Goal: Task Accomplishment & Management: Complete application form

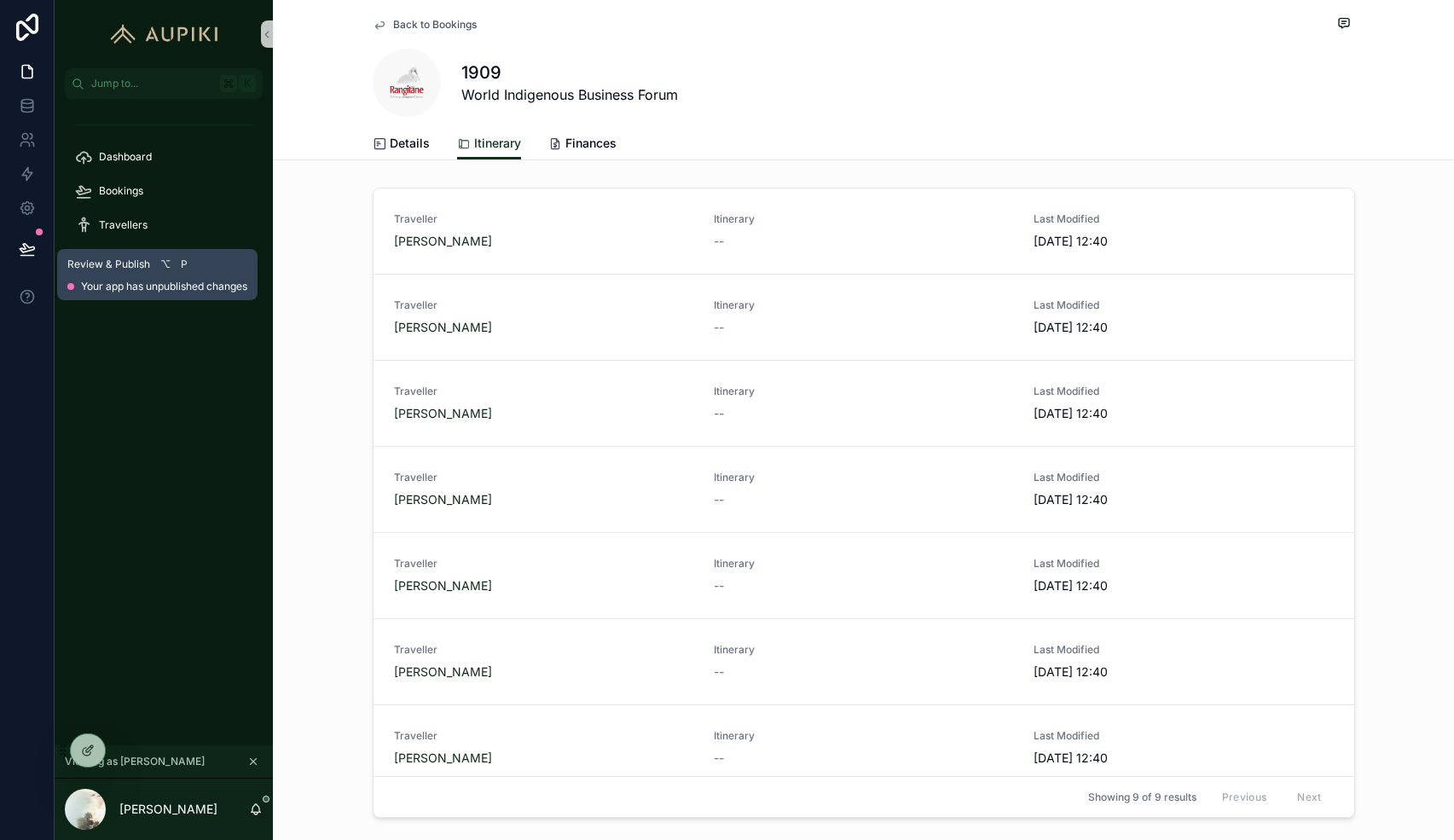
scroll to position [187, 0]
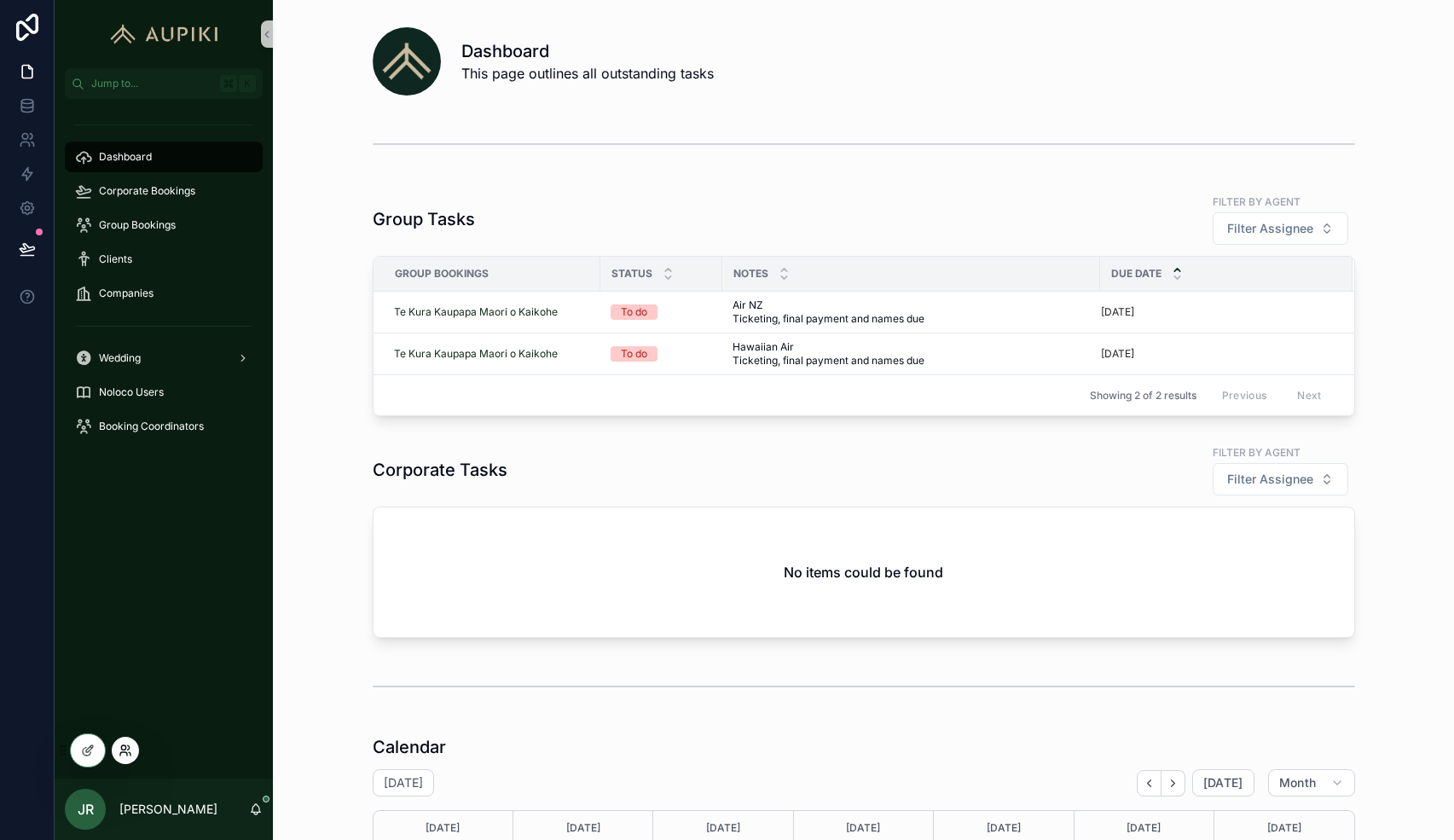
click at [120, 755] on icon at bounding box center [125, 750] width 14 height 14
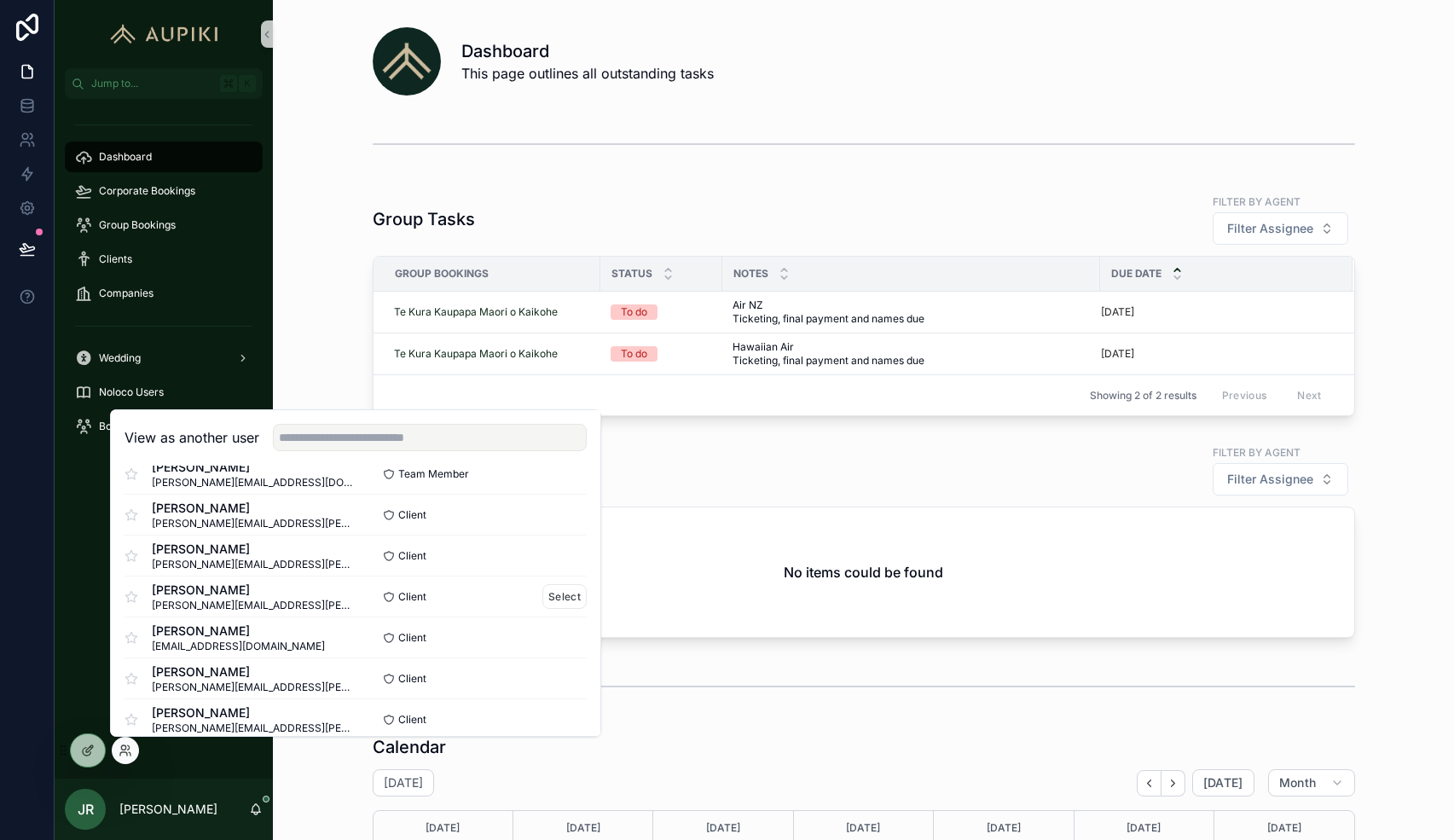
scroll to position [146, 0]
click at [557, 556] on button "Select" at bounding box center [565, 558] width 44 height 25
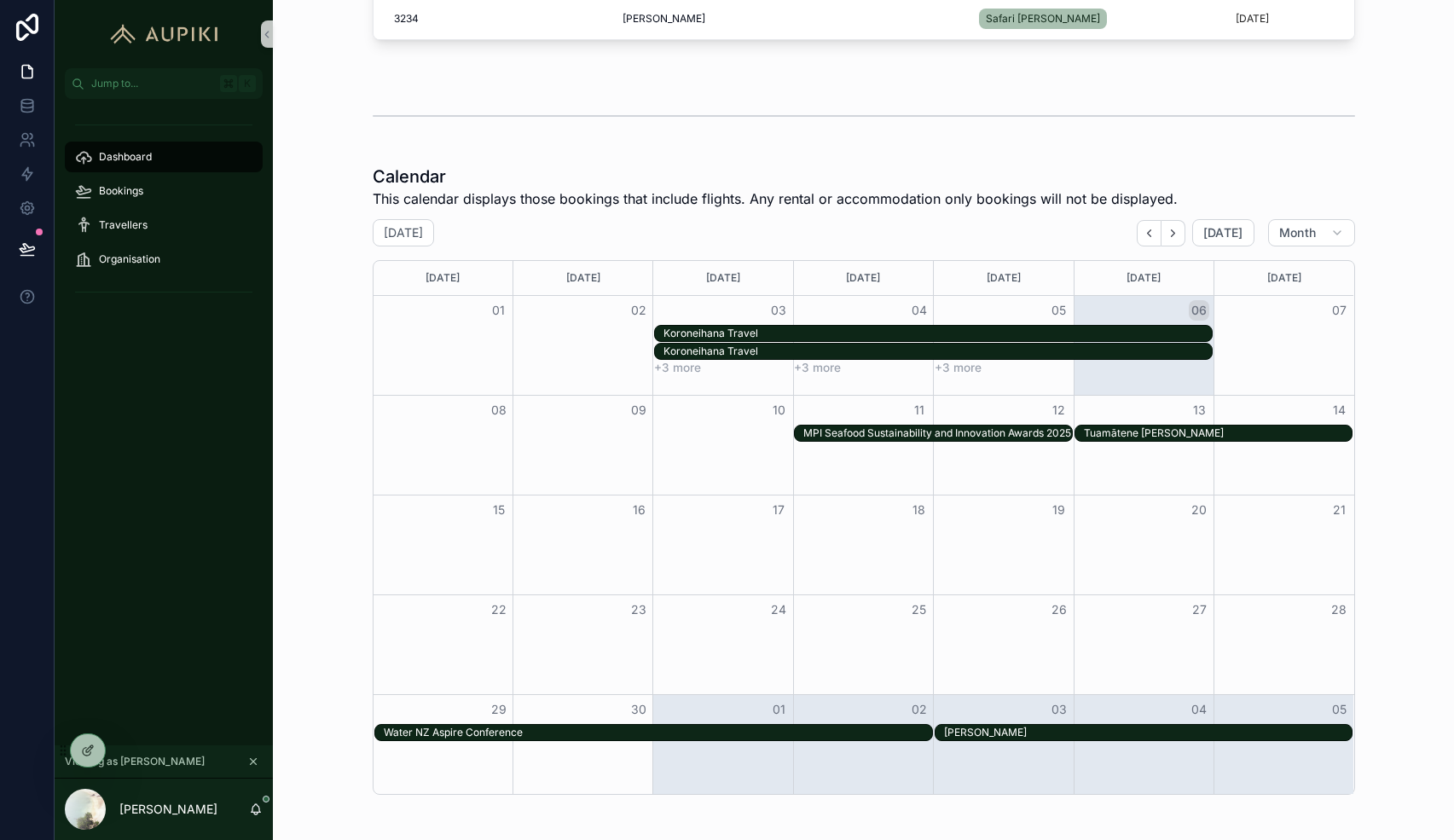
scroll to position [997, 0]
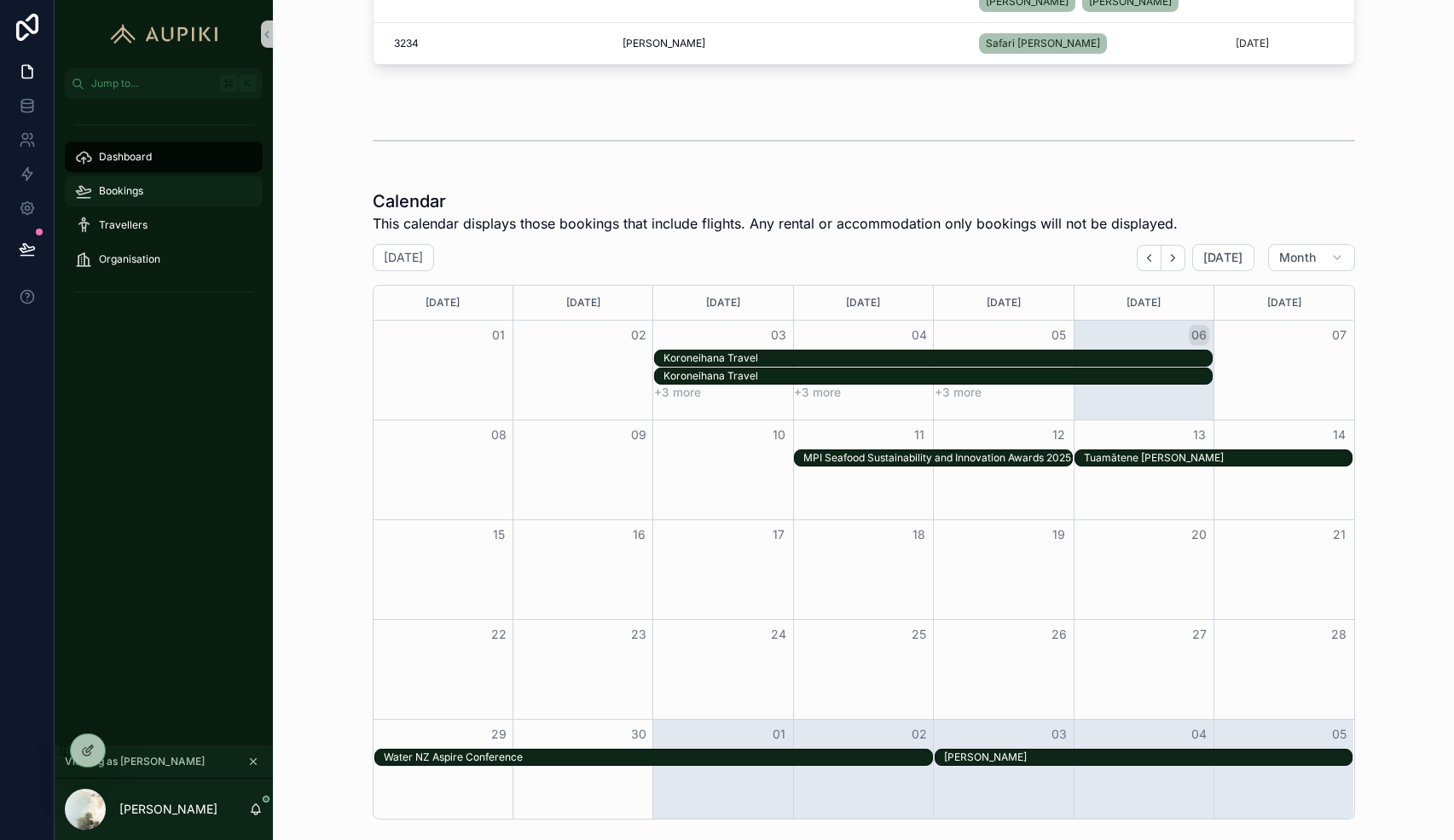
click at [192, 188] on div "Bookings" at bounding box center [164, 191] width 178 height 27
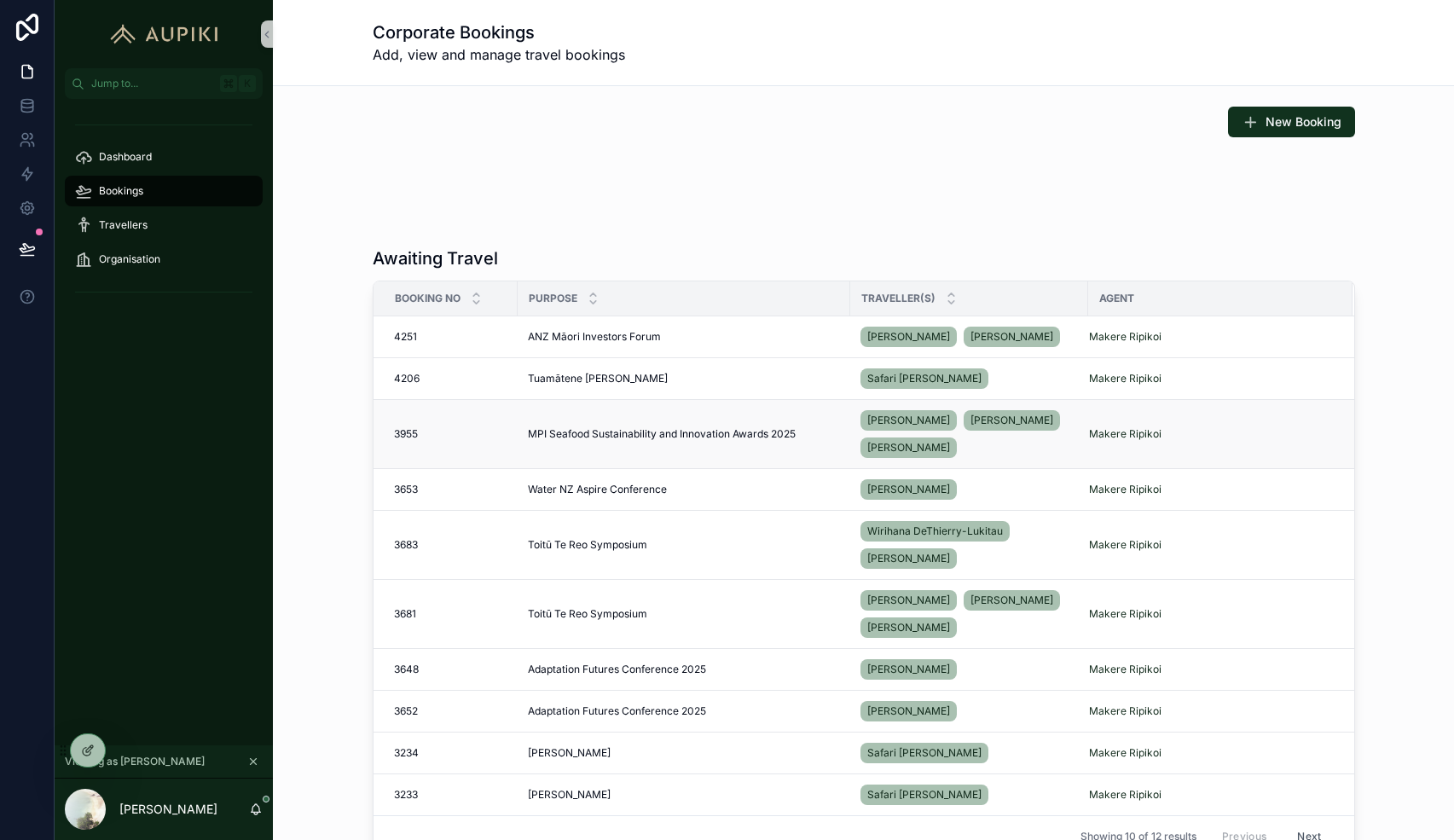
click at [711, 432] on span "MPI Seafood Sustainability and Innovation Awards 2025" at bounding box center [662, 434] width 268 height 14
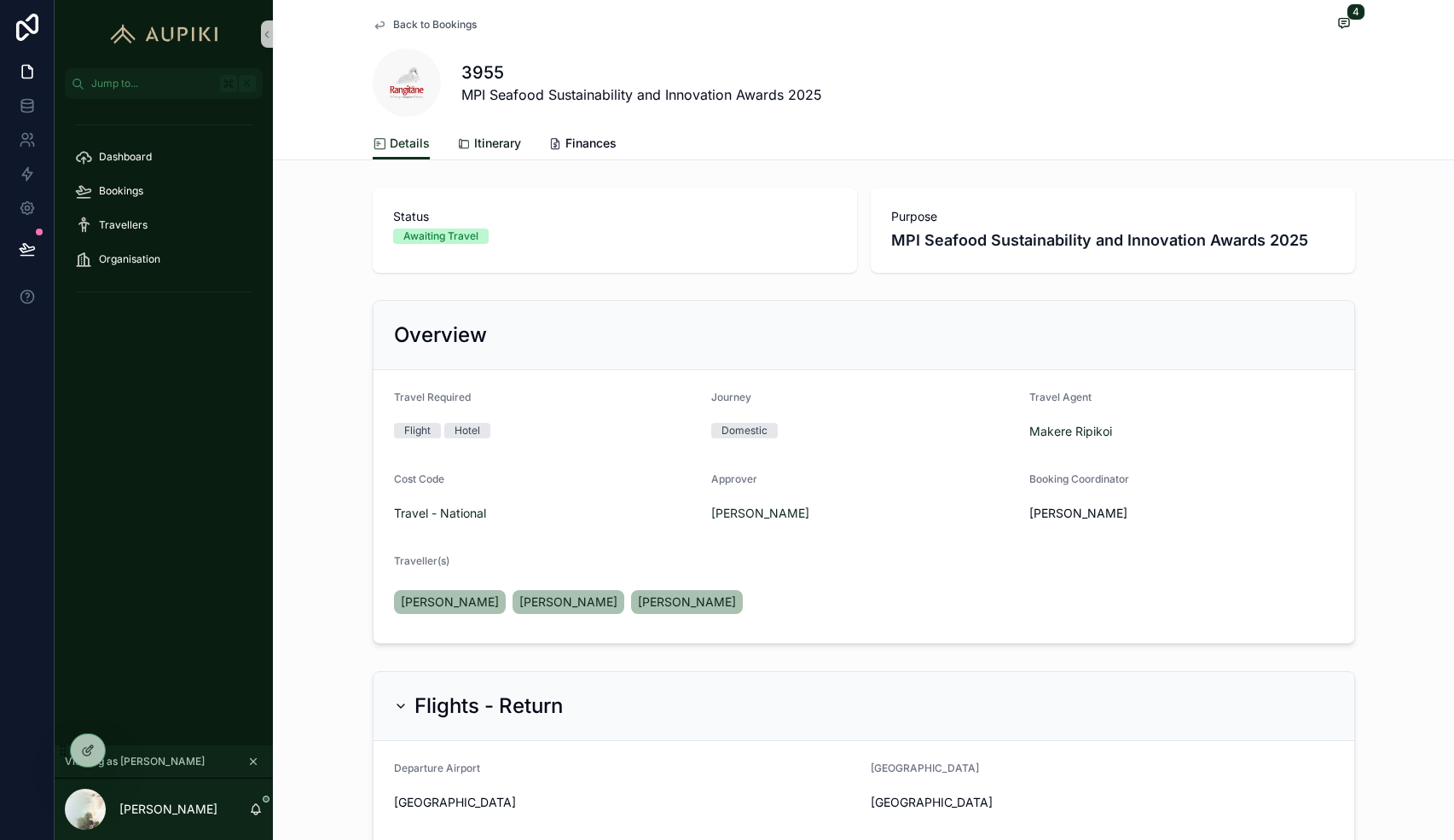
click at [487, 145] on span "Itinerary" at bounding box center [497, 143] width 47 height 17
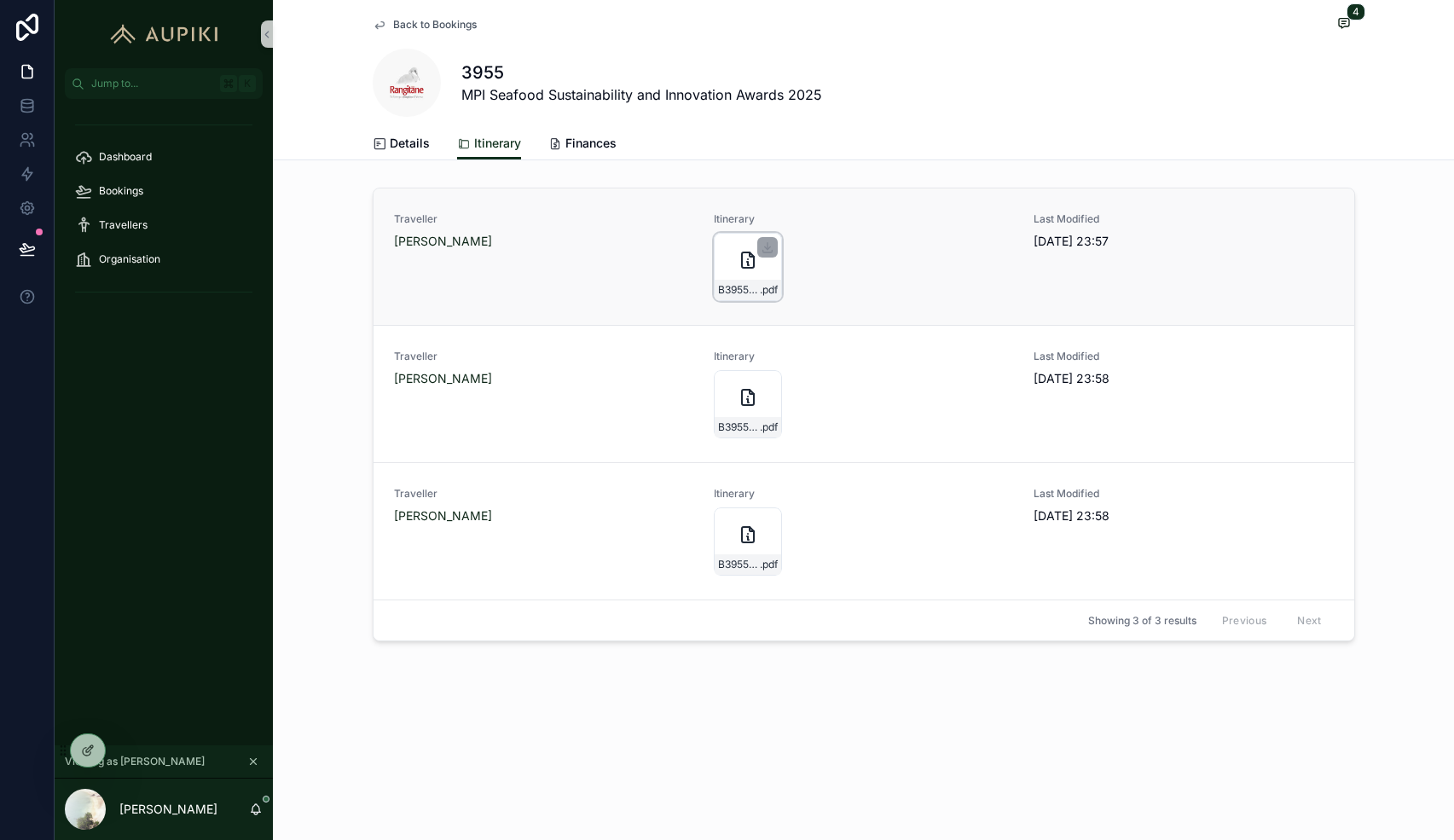
click at [750, 269] on icon "scrollable content" at bounding box center [748, 260] width 20 height 20
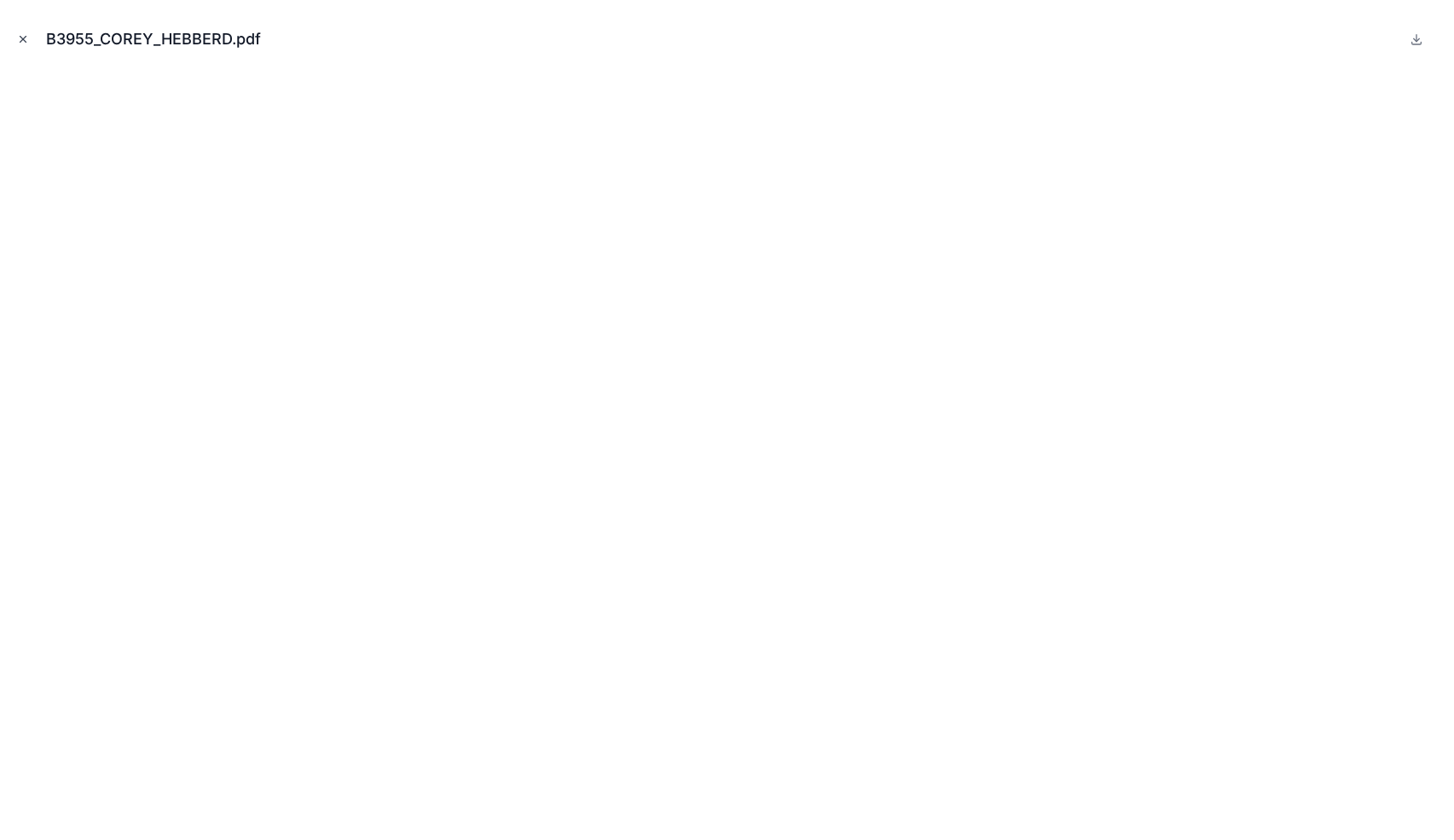
click at [27, 40] on icon "Close modal" at bounding box center [23, 38] width 12 height 12
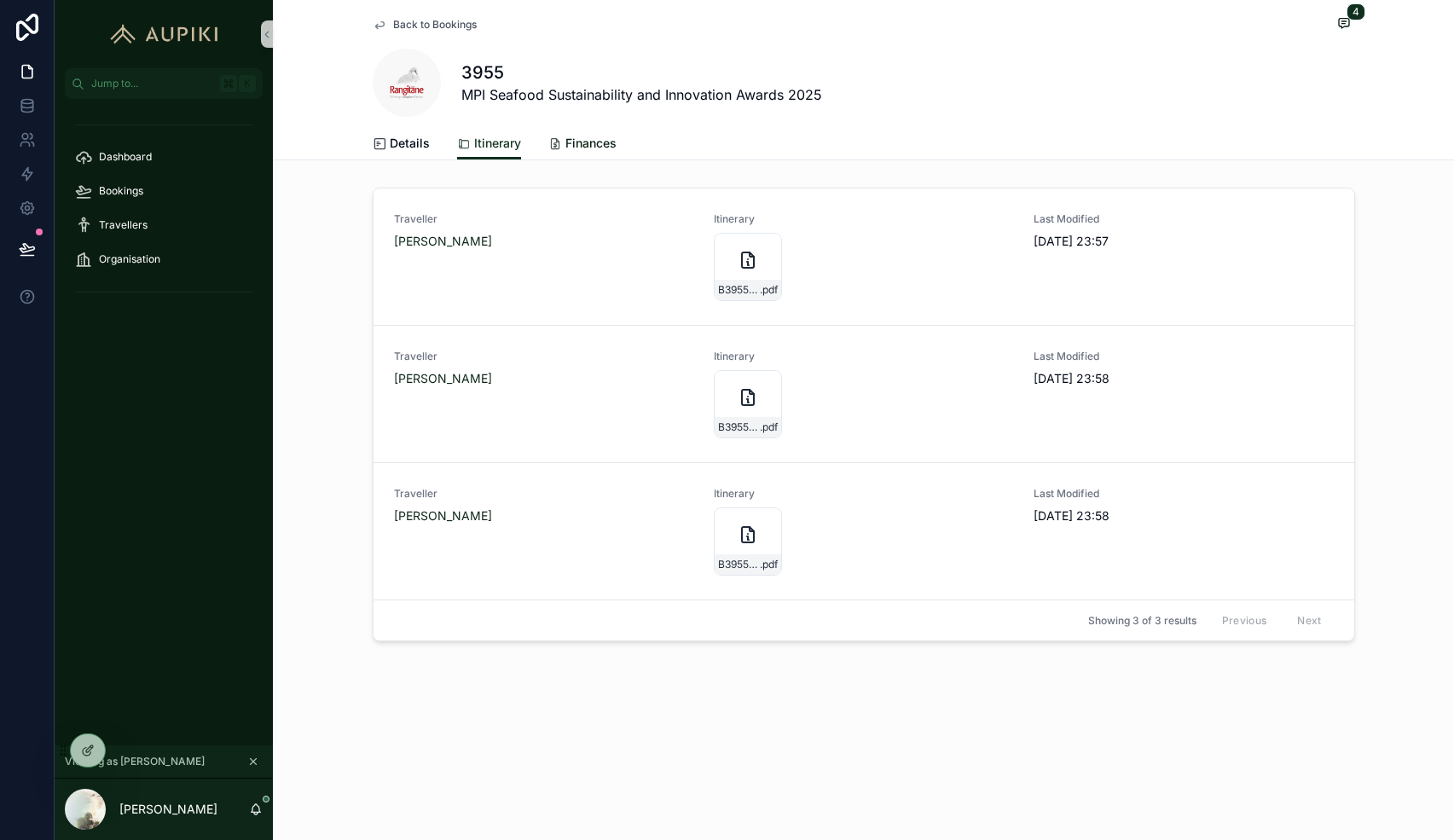
click at [577, 145] on span "Finances" at bounding box center [591, 143] width 51 height 17
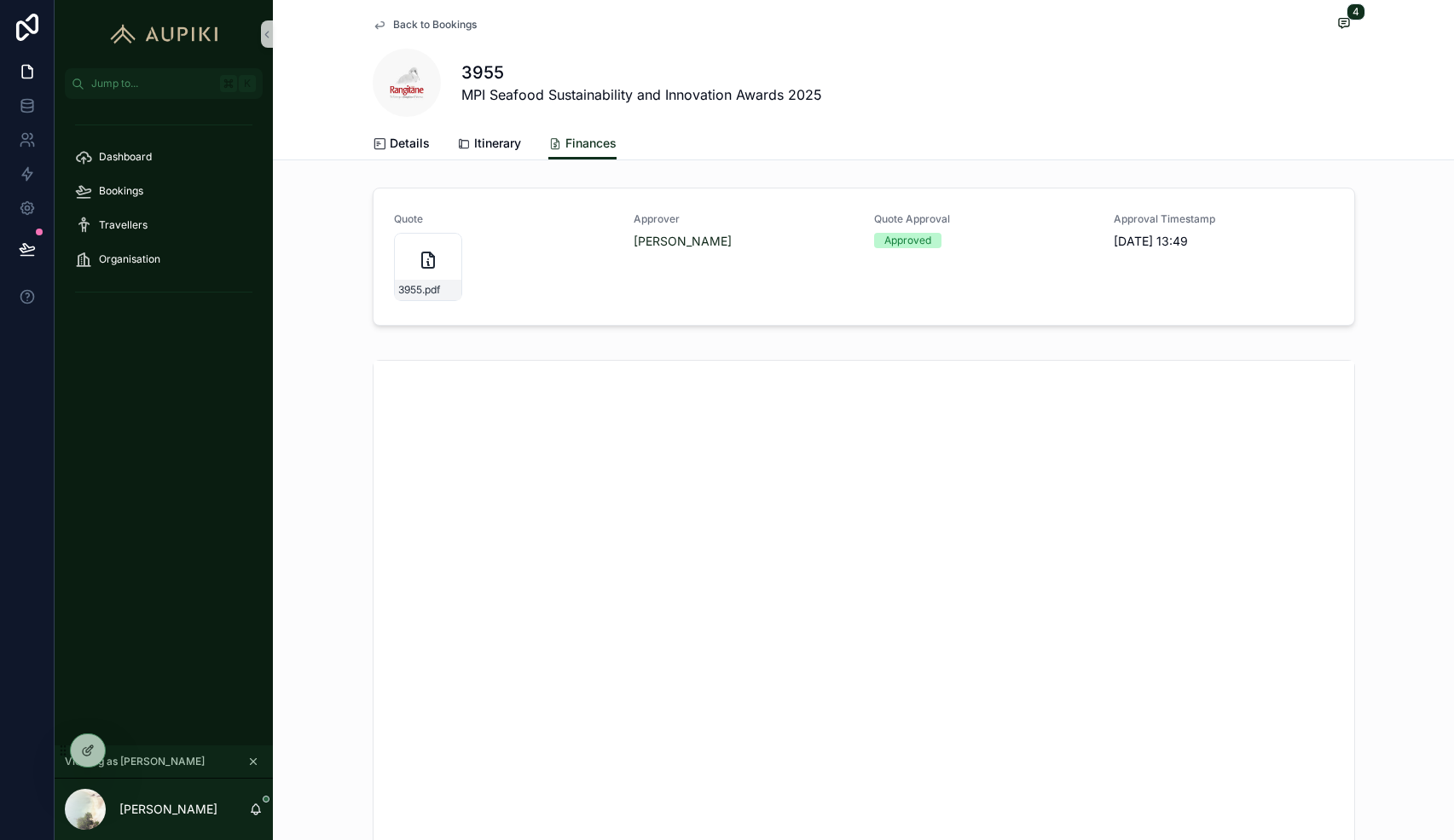
click at [428, 20] on span "Back to Bookings" at bounding box center [435, 25] width 83 height 14
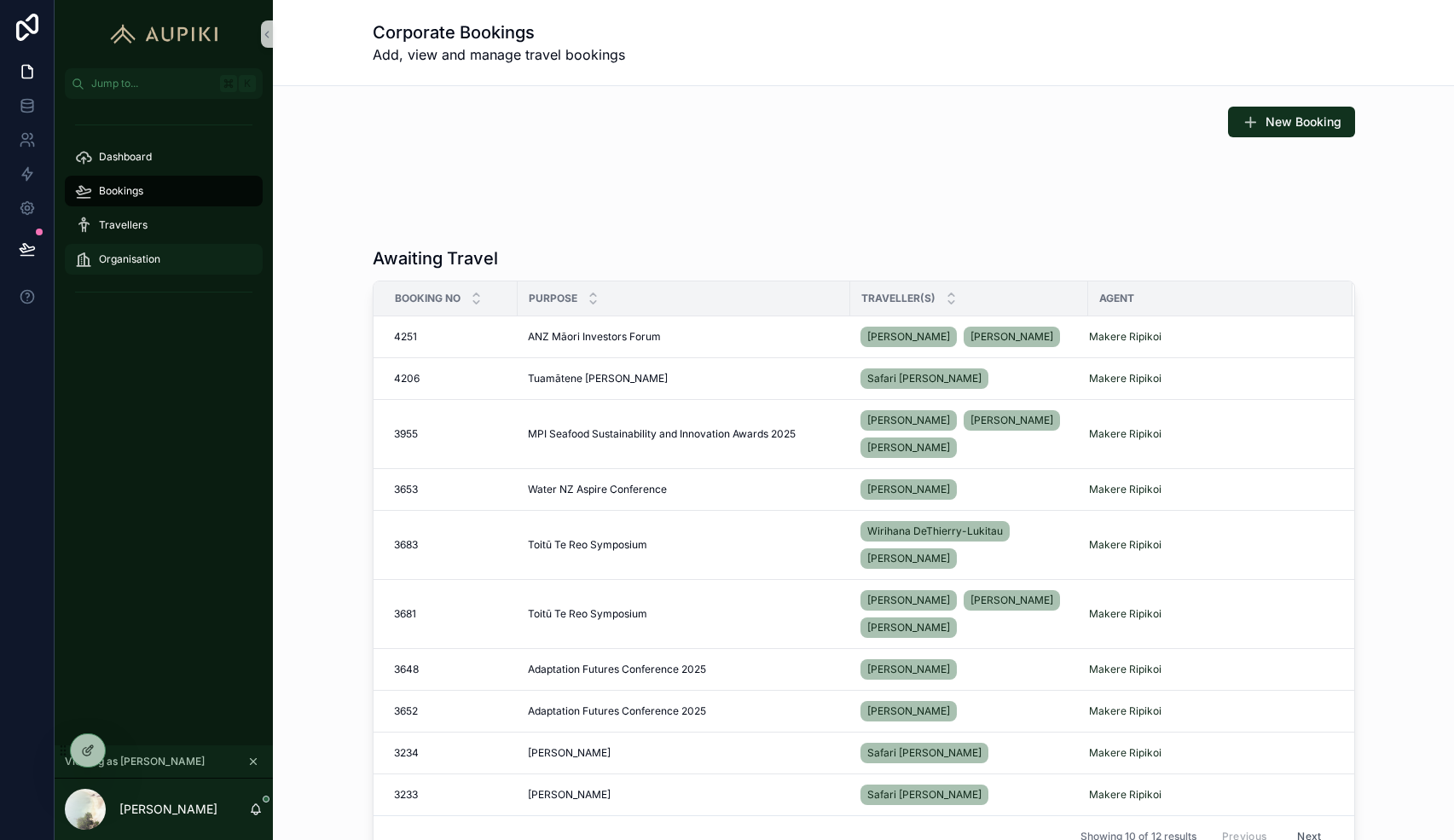
click at [158, 263] on span "Organisation" at bounding box center [129, 259] width 61 height 14
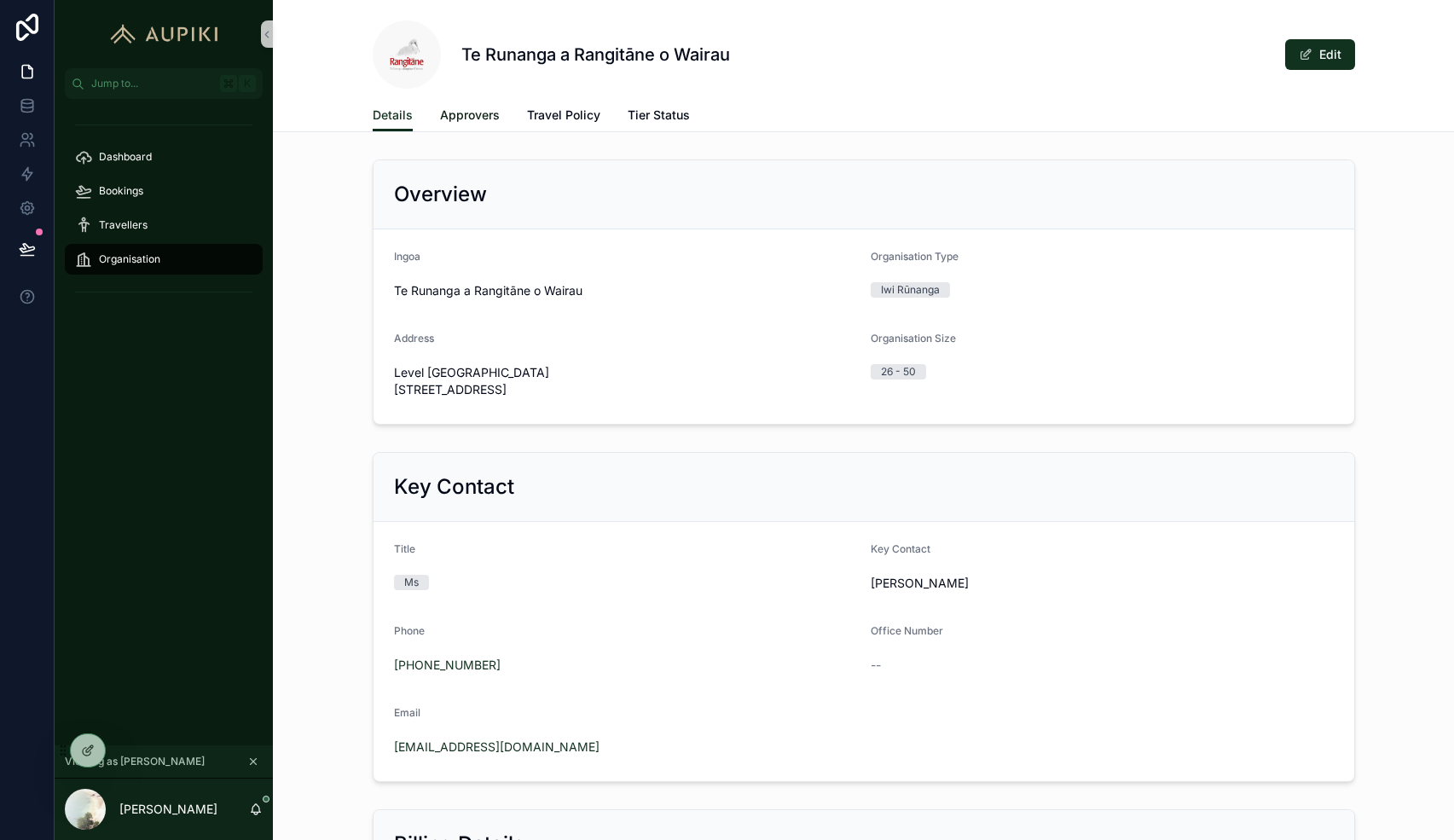
click at [458, 120] on span "Approvers" at bounding box center [469, 115] width 59 height 17
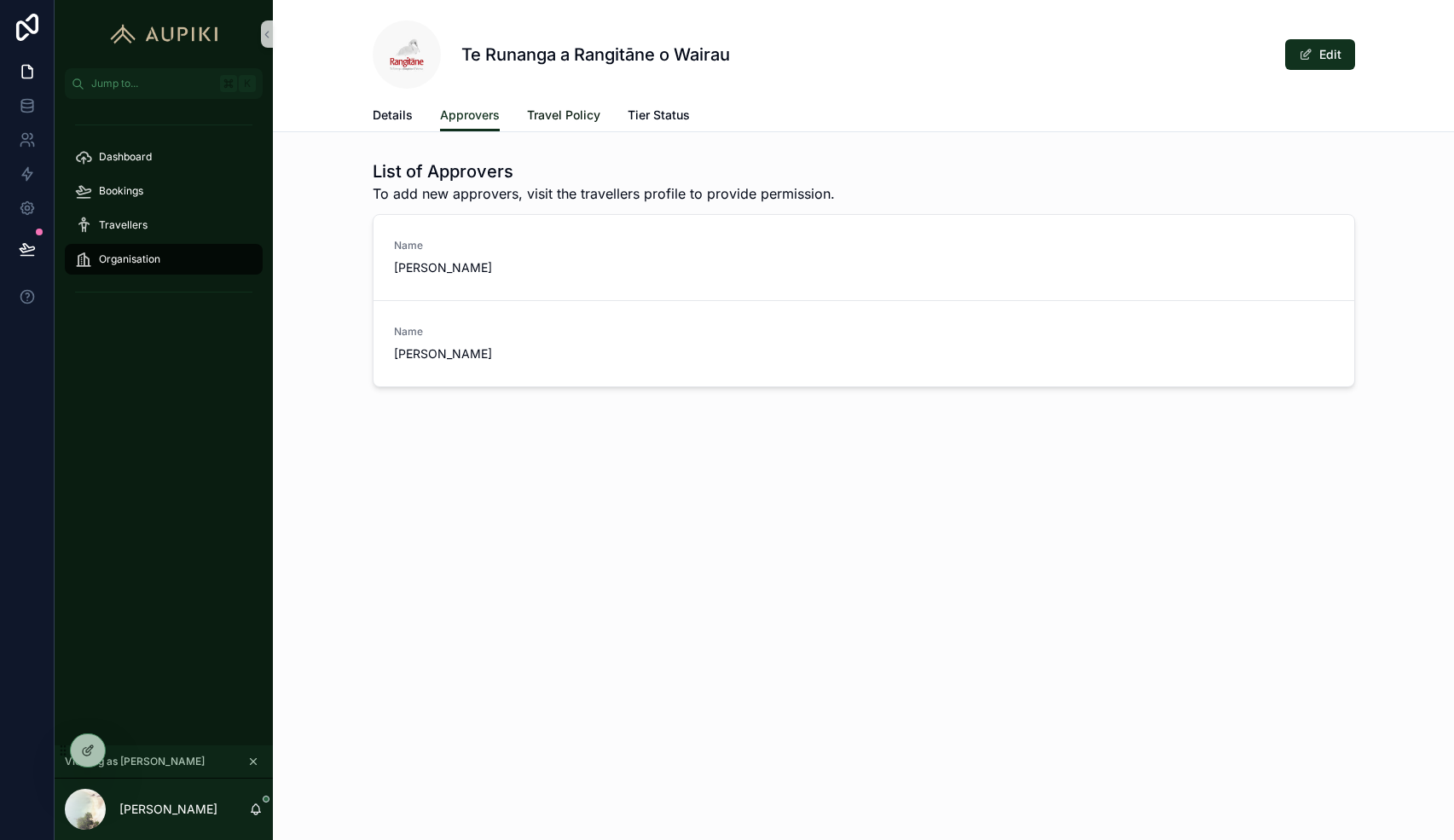
click at [563, 108] on span "Travel Policy" at bounding box center [564, 115] width 73 height 17
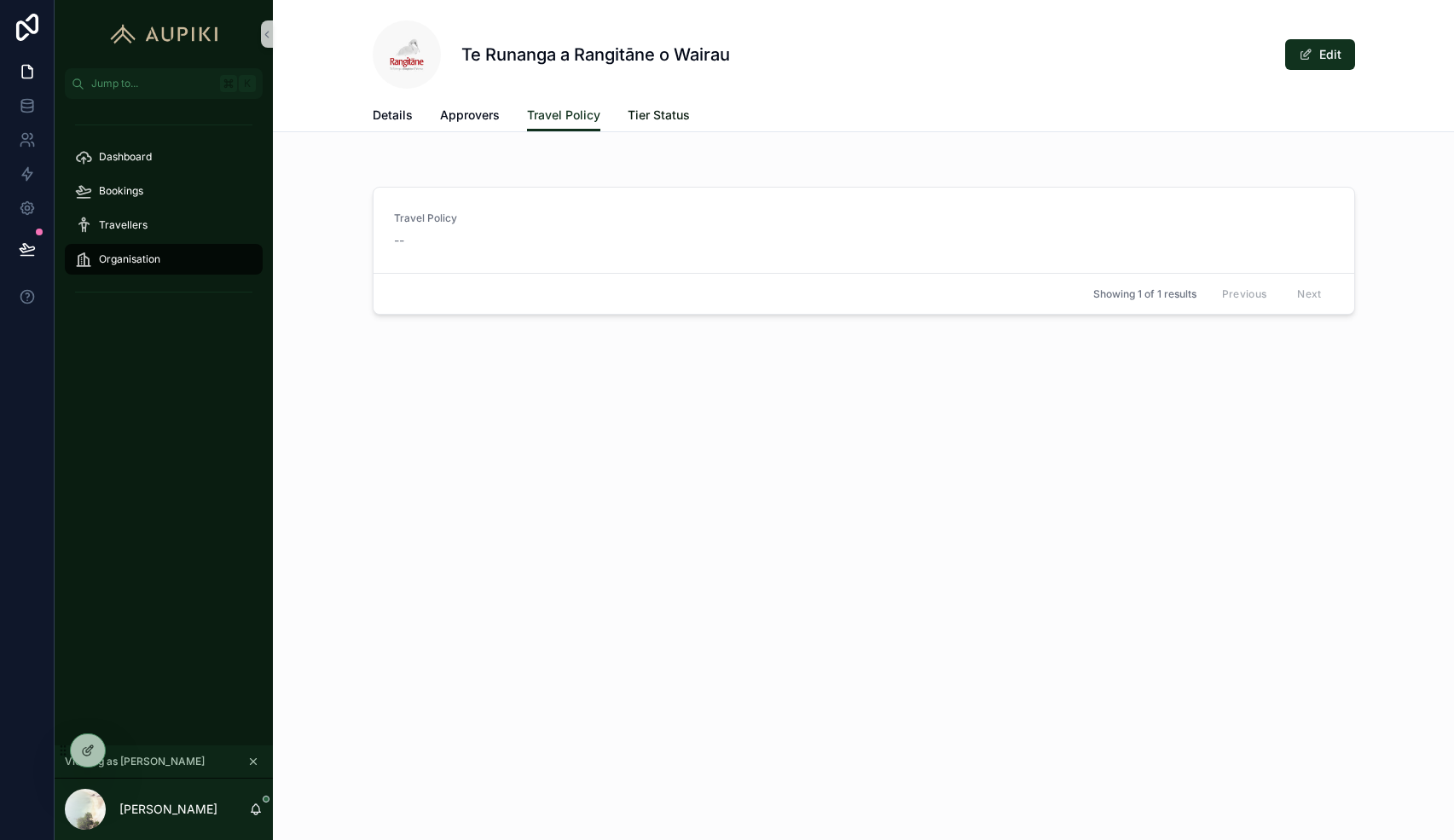
click at [648, 122] on span "Tier Status" at bounding box center [659, 115] width 62 height 17
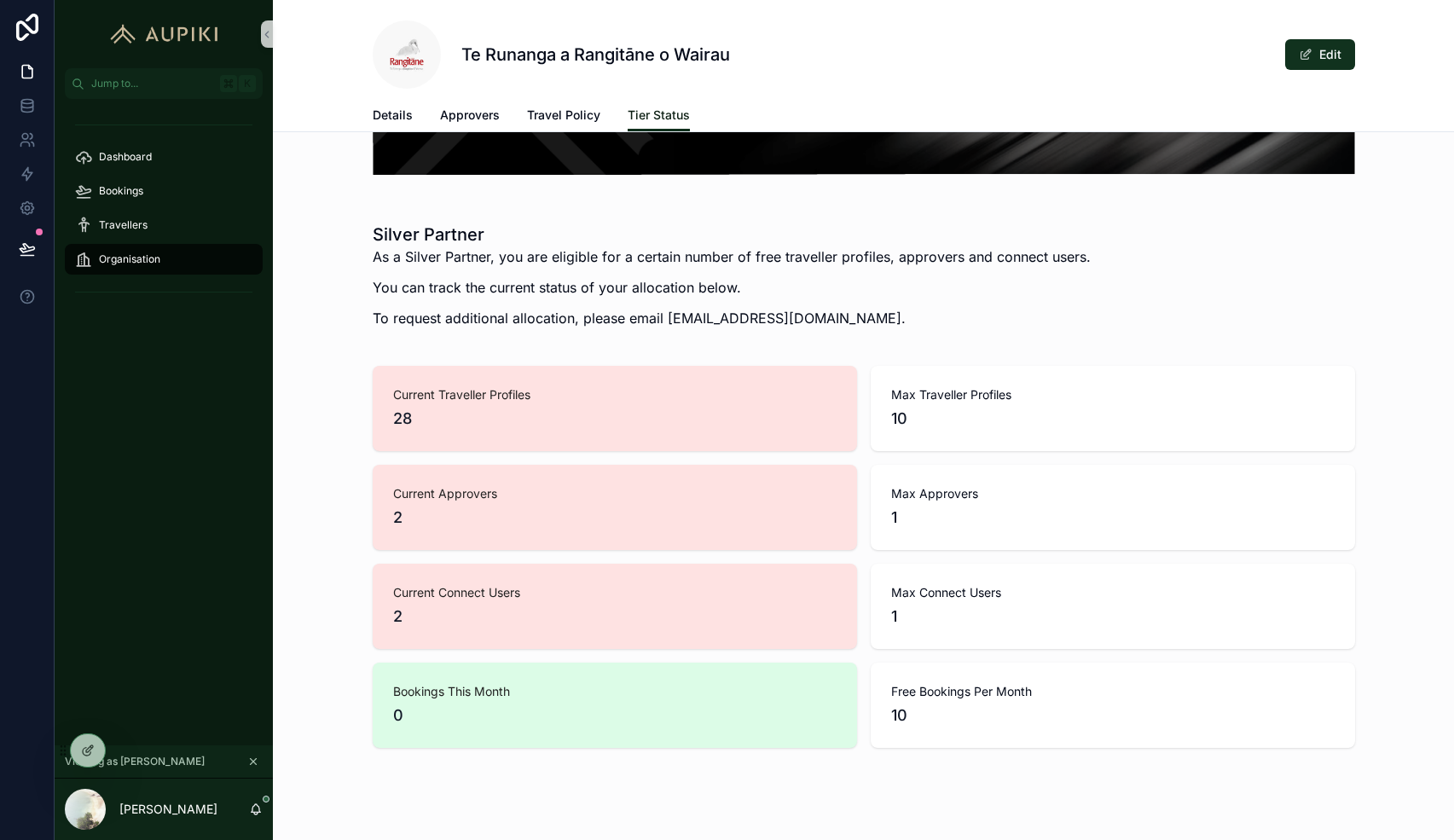
scroll to position [250, 0]
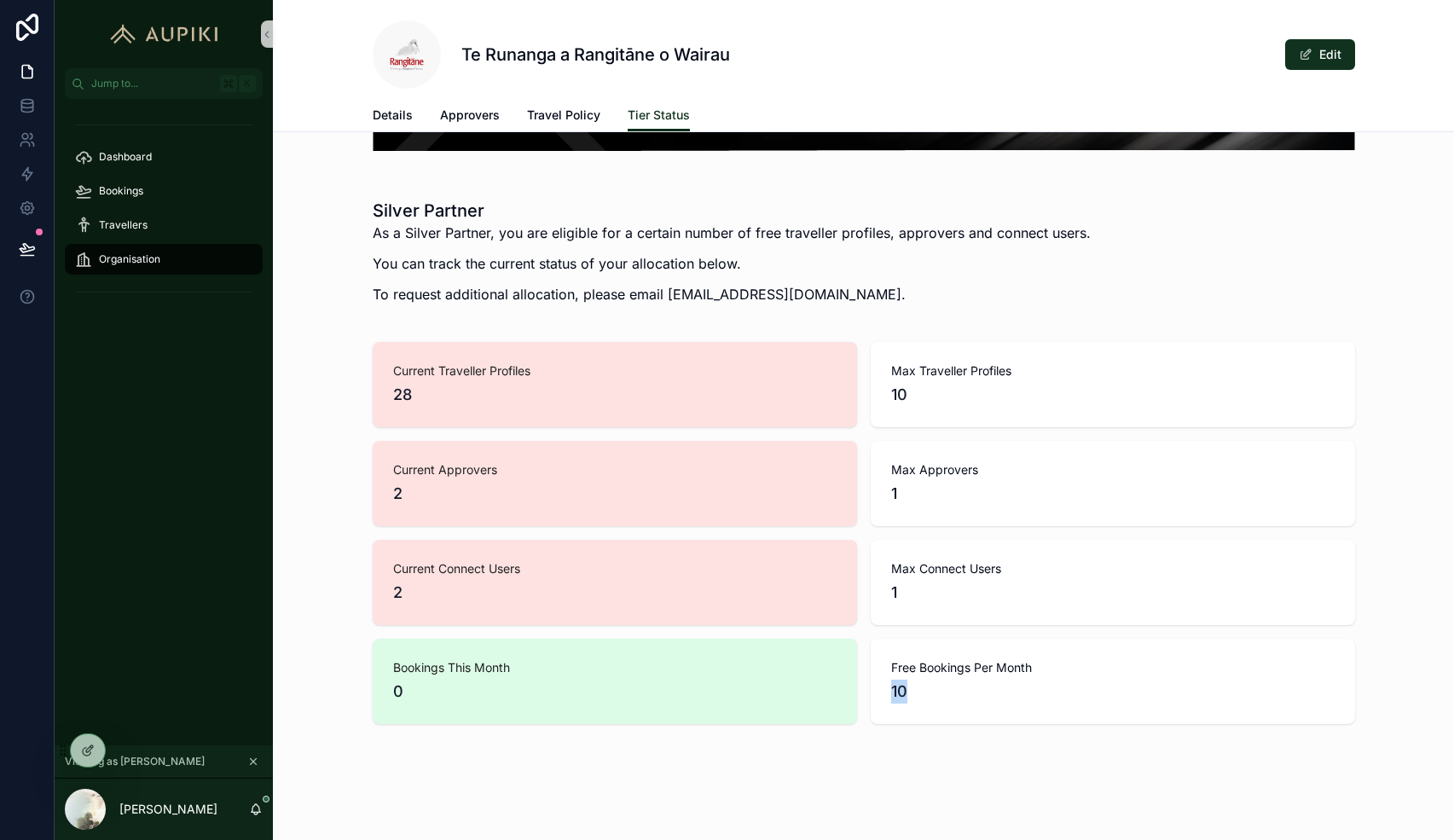
drag, startPoint x: 920, startPoint y: 703, endPoint x: 874, endPoint y: 677, distance: 52.8
click at [874, 677] on div "Free Bookings Per Month 10" at bounding box center [1113, 681] width 484 height 85
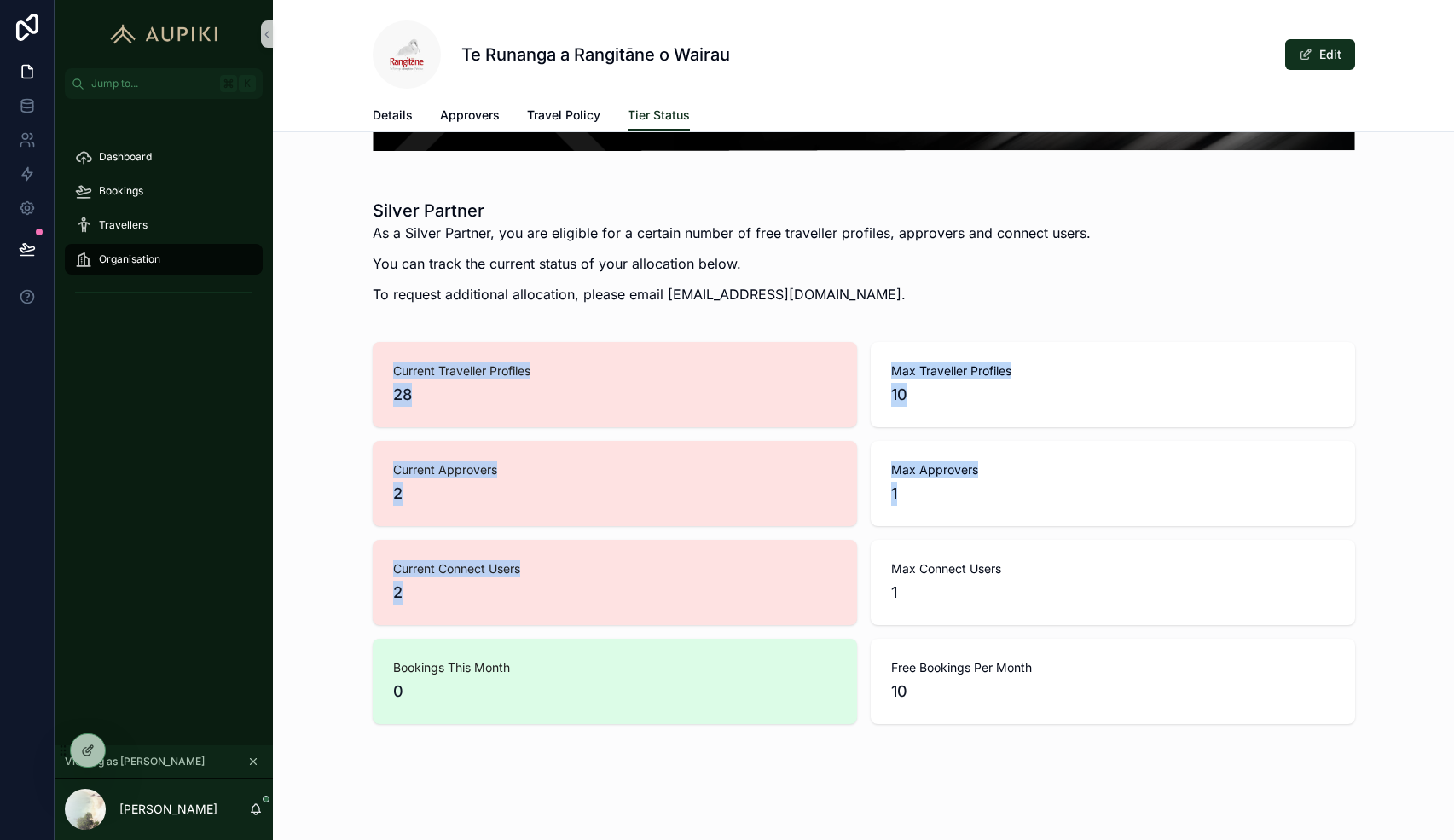
drag, startPoint x: 384, startPoint y: 344, endPoint x: 705, endPoint y: 615, distance: 420.1
click at [705, 615] on div "Current Traveller Profiles 28 Max Traveller Profiles 10 Current Approvers 2 Max…" at bounding box center [864, 533] width 983 height 382
click at [128, 751] on icon at bounding box center [125, 750] width 14 height 14
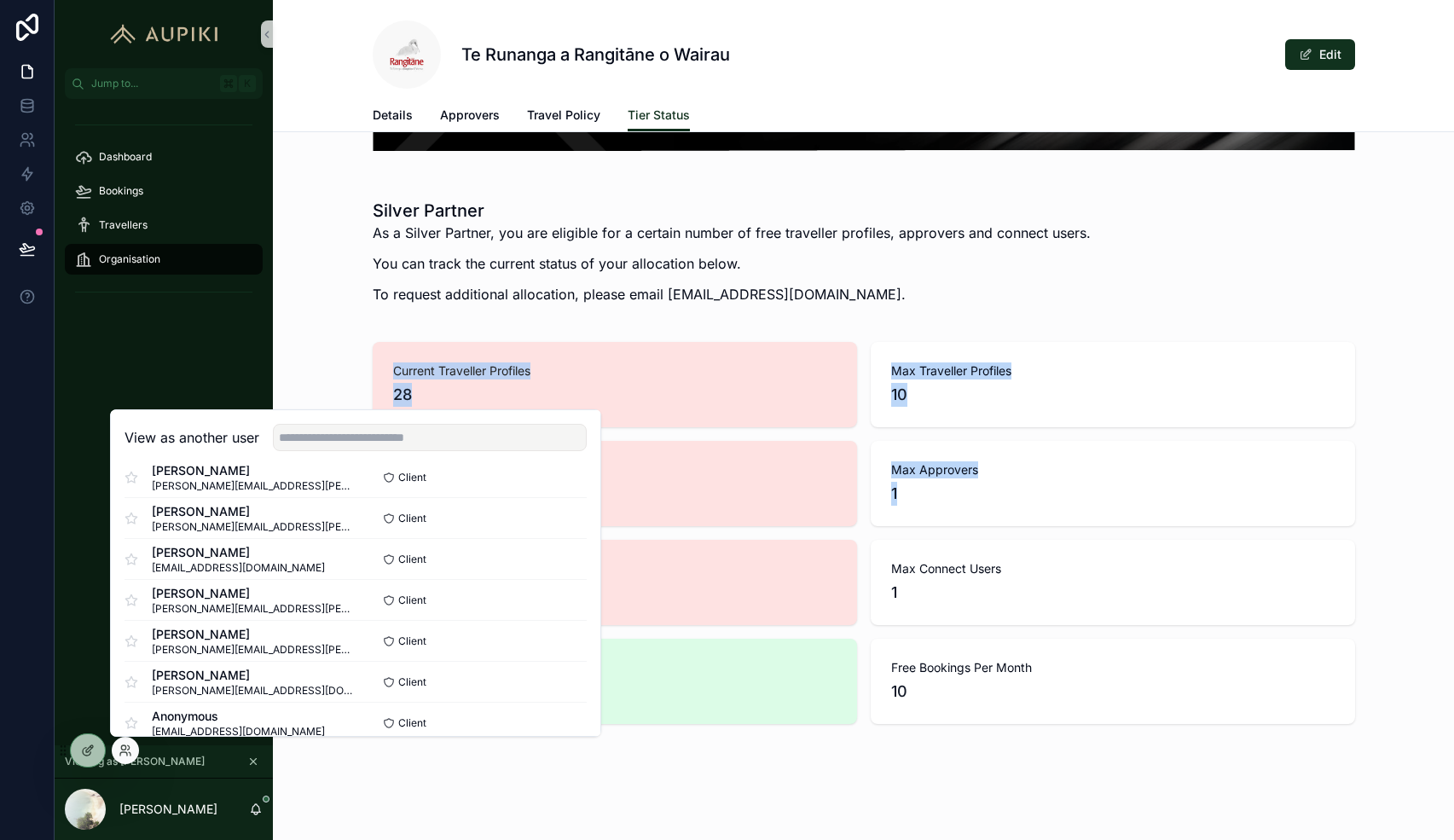
scroll to position [0, 0]
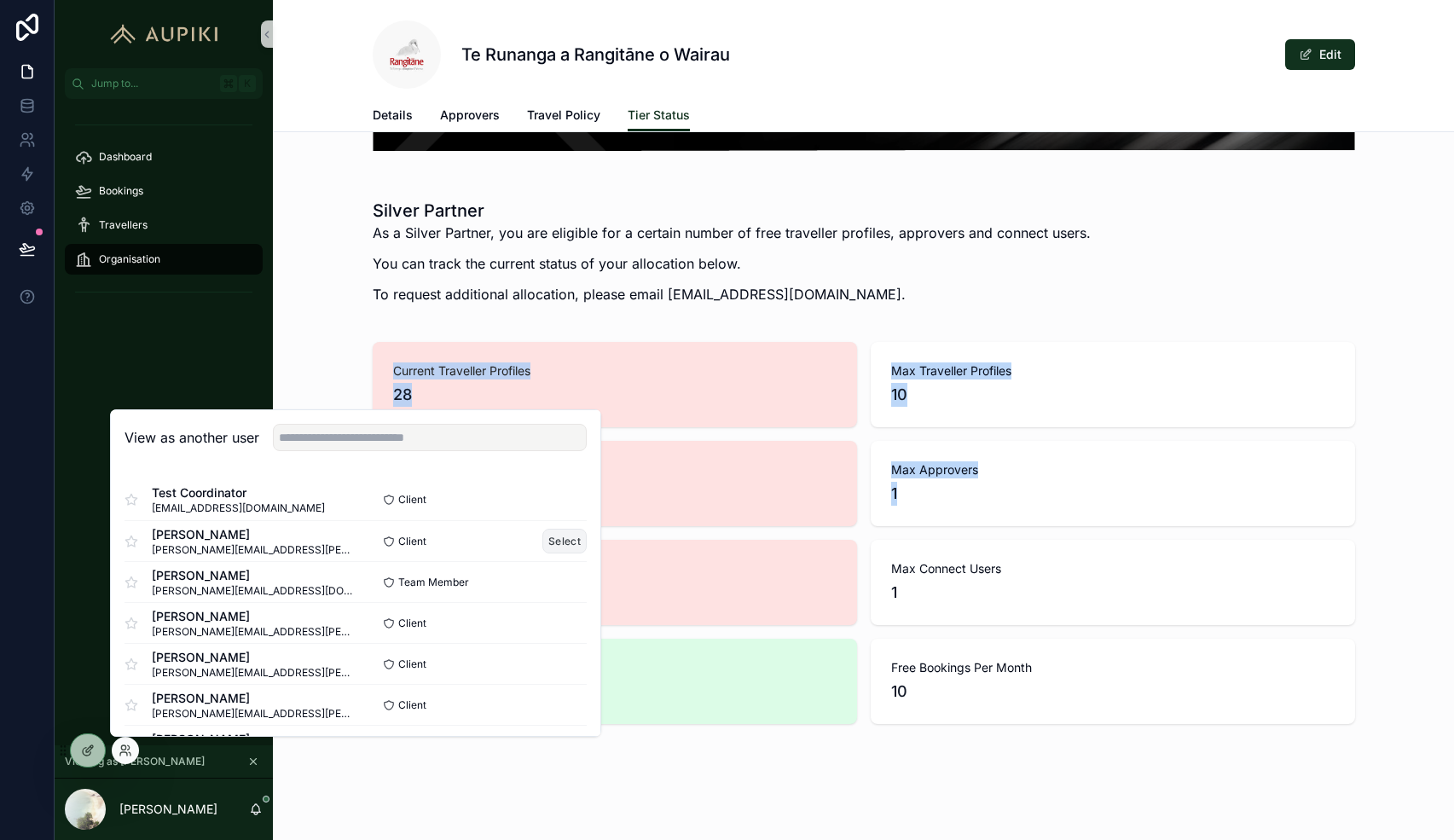
click at [575, 540] on button "Select" at bounding box center [565, 541] width 44 height 25
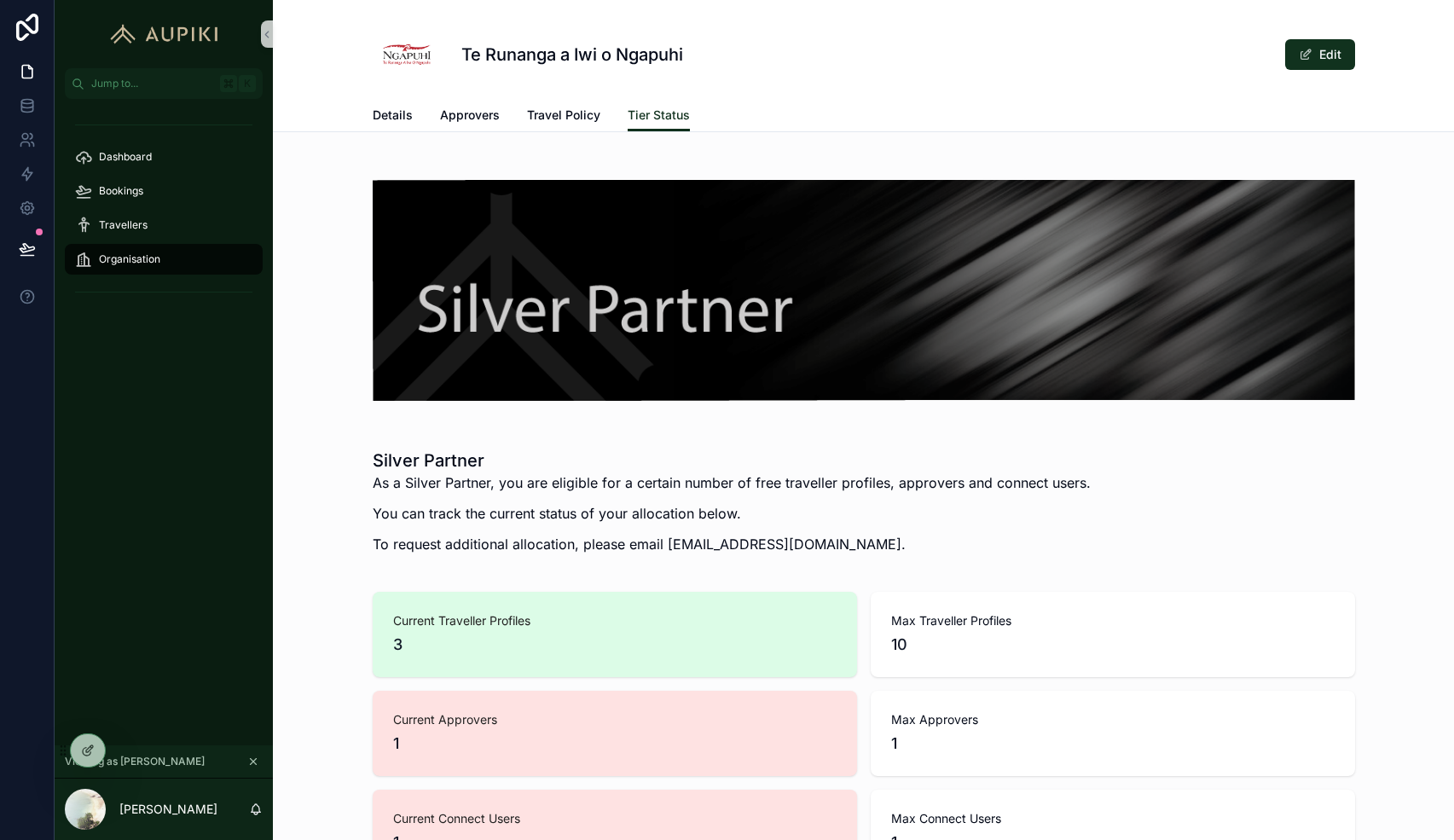
scroll to position [250, 0]
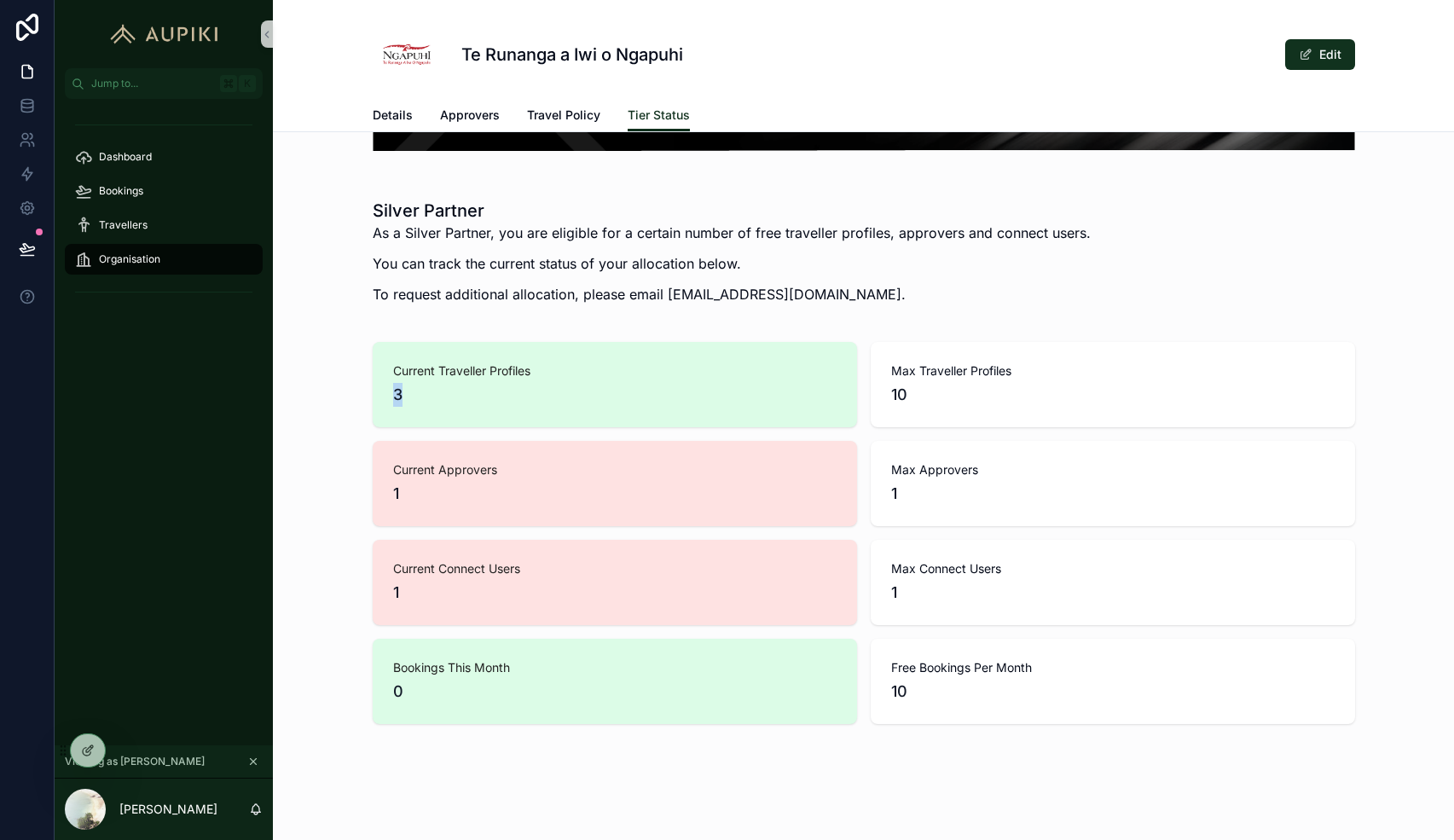
drag, startPoint x: 364, startPoint y: 386, endPoint x: 673, endPoint y: 389, distance: 309.0
click at [673, 389] on div "Current Traveller Profiles 3 Max Traveller Profiles 10 Current Approvers 1 Max …" at bounding box center [863, 533] width 1181 height 396
drag, startPoint x: 942, startPoint y: 421, endPoint x: 874, endPoint y: 357, distance: 93.4
click at [874, 357] on div "Max Traveller Profiles 10" at bounding box center [1113, 384] width 484 height 85
drag, startPoint x: 966, startPoint y: 503, endPoint x: 655, endPoint y: 471, distance: 312.6
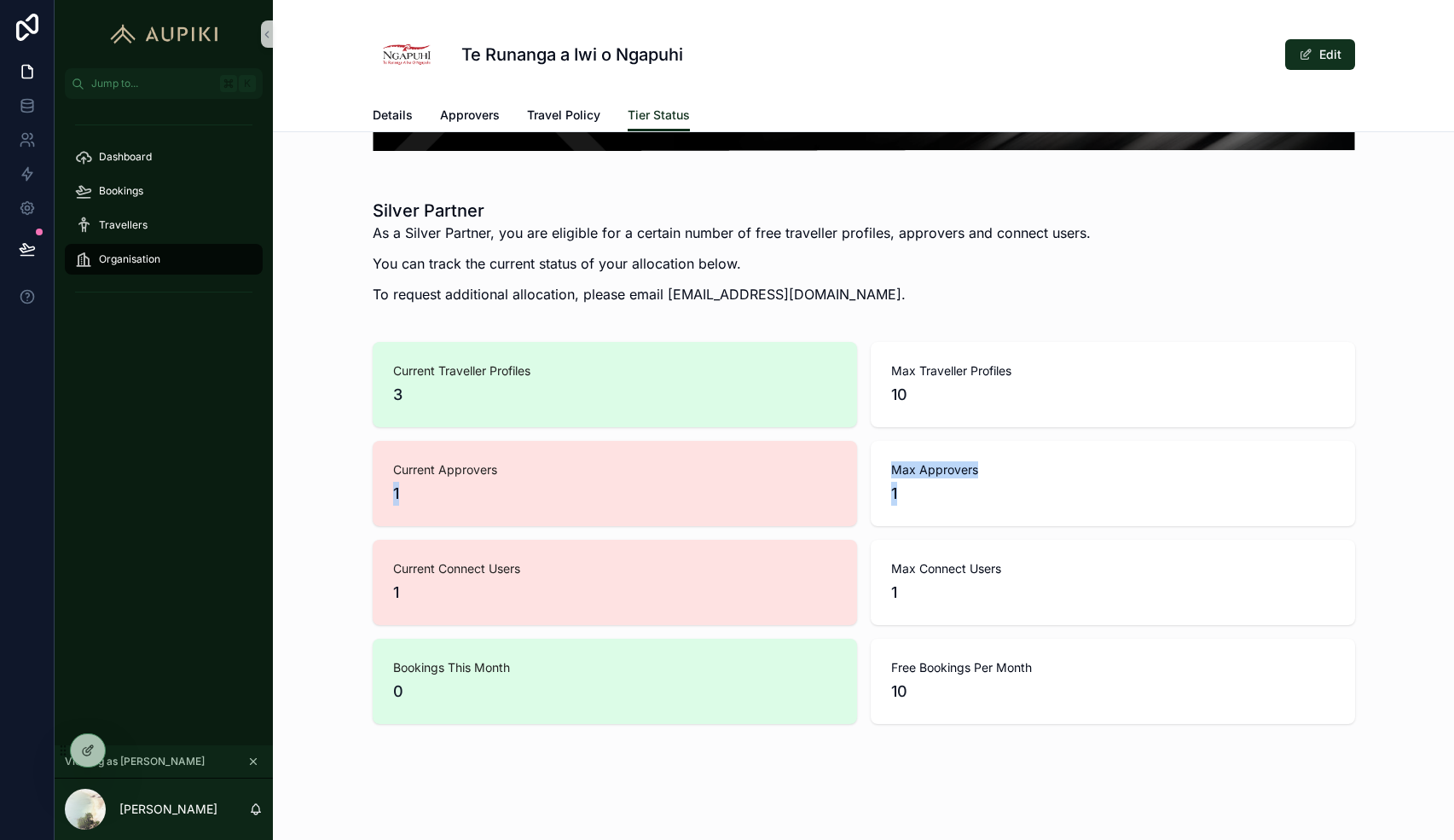
click at [655, 471] on div "Current Traveller Profiles 3 Max Traveller Profiles 10 Current Approvers 1 Max …" at bounding box center [864, 533] width 983 height 382
drag, startPoint x: 945, startPoint y: 589, endPoint x: 453, endPoint y: 506, distance: 499.0
click at [453, 506] on div "Current Traveller Profiles 3 Max Traveller Profiles 10 Current Approvers 1 Max …" at bounding box center [864, 533] width 983 height 382
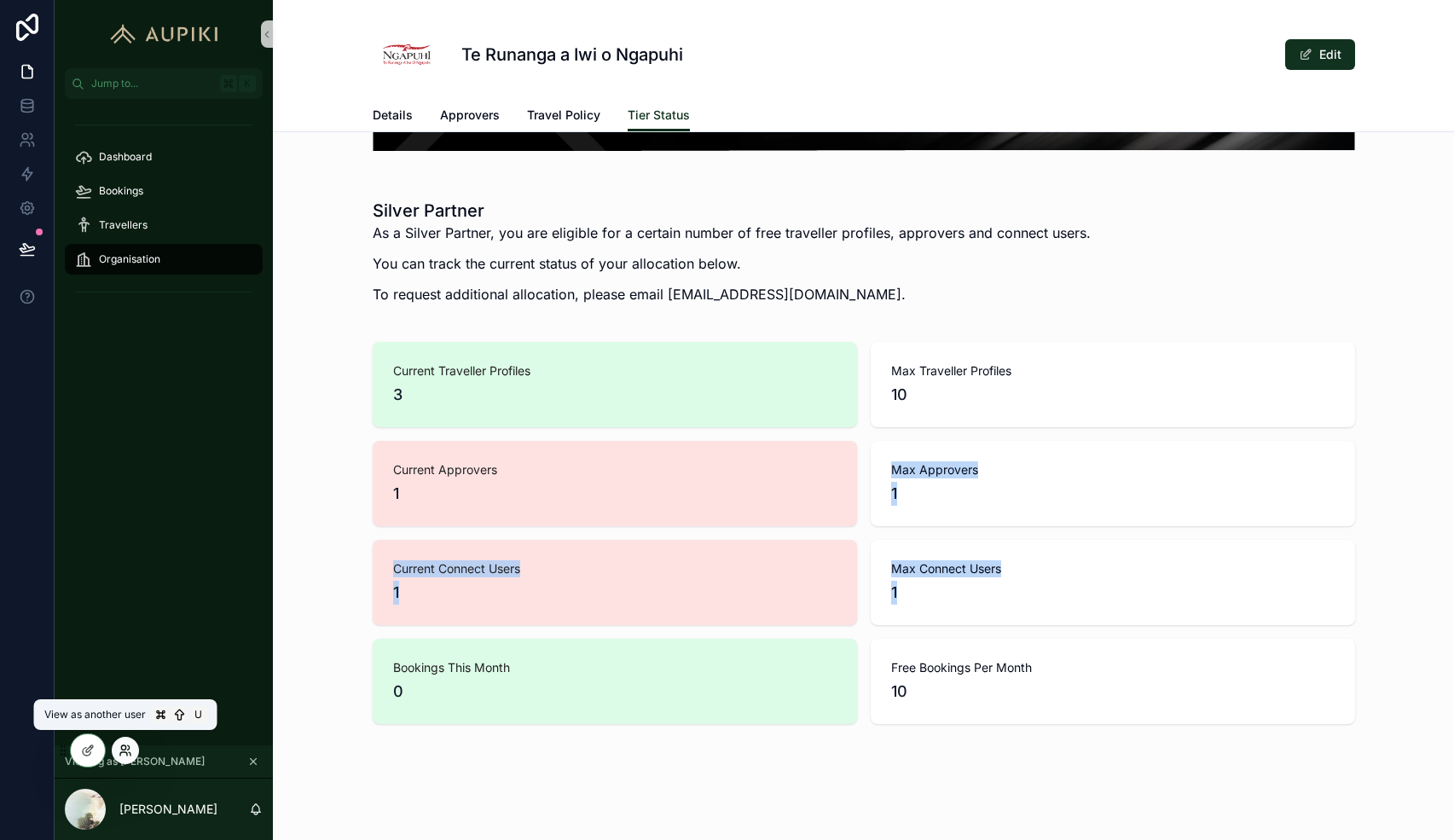
click at [119, 752] on icon at bounding box center [125, 750] width 14 height 14
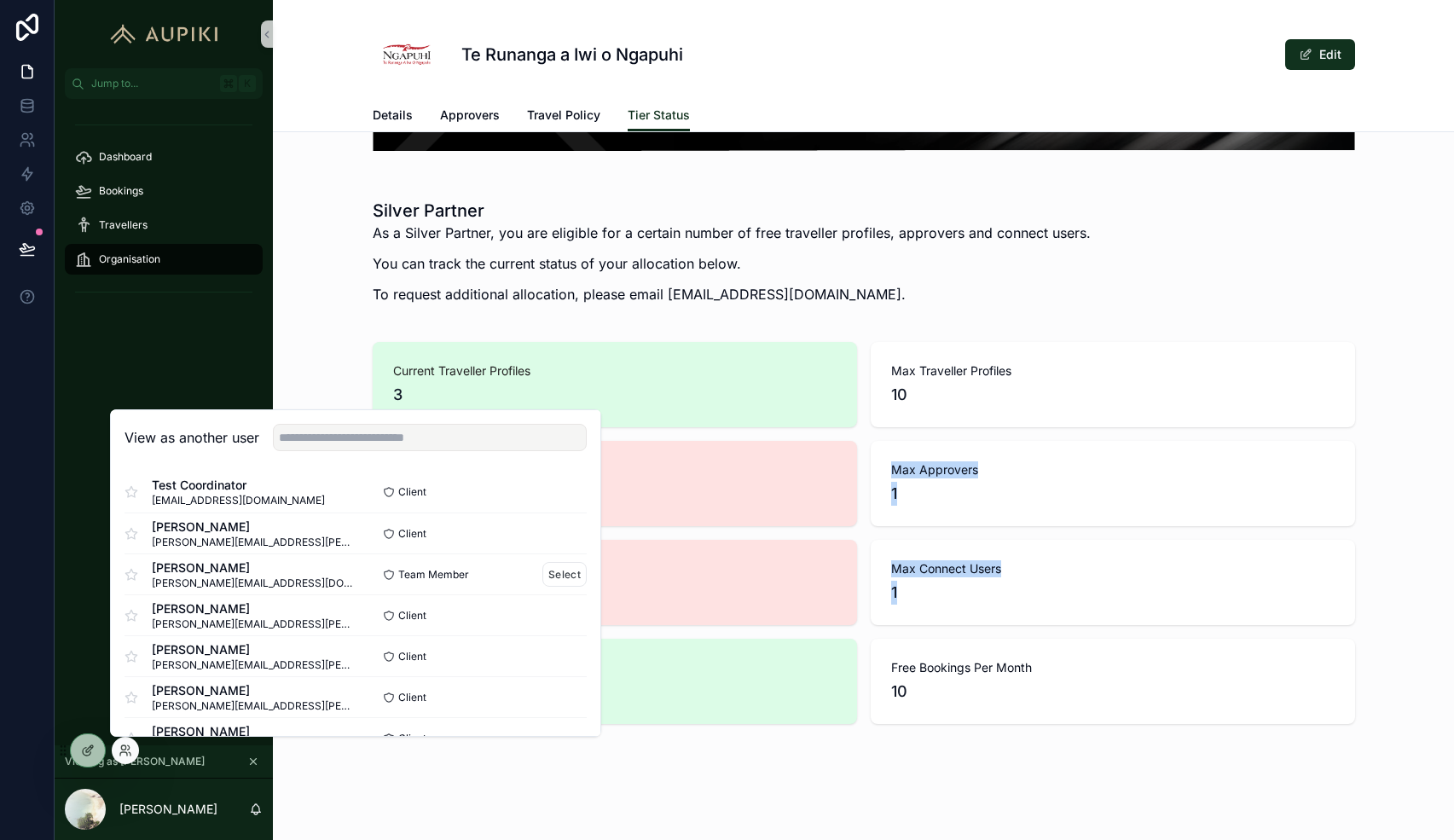
scroll to position [0, 0]
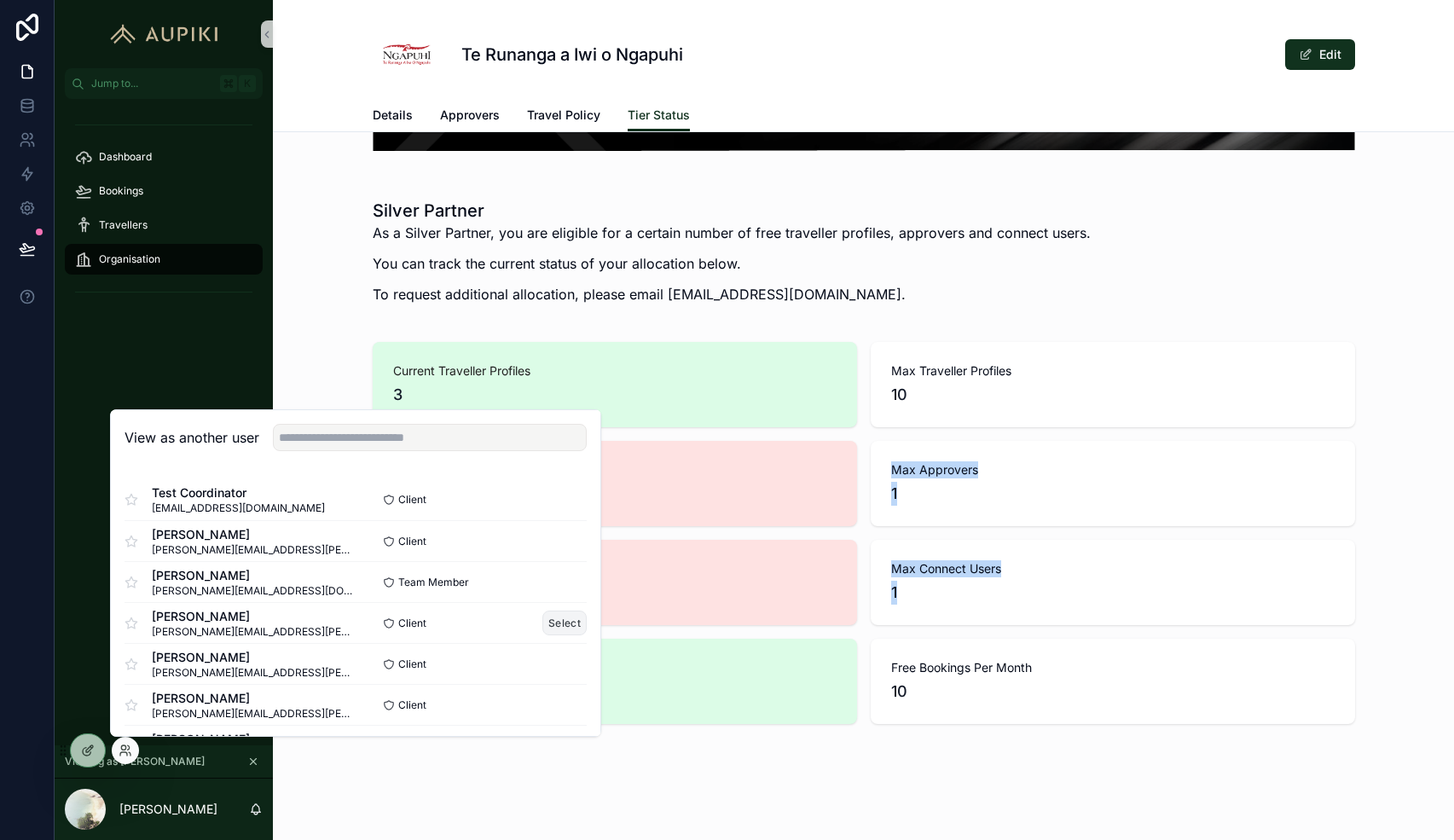
click at [563, 614] on button "Select" at bounding box center [565, 622] width 44 height 25
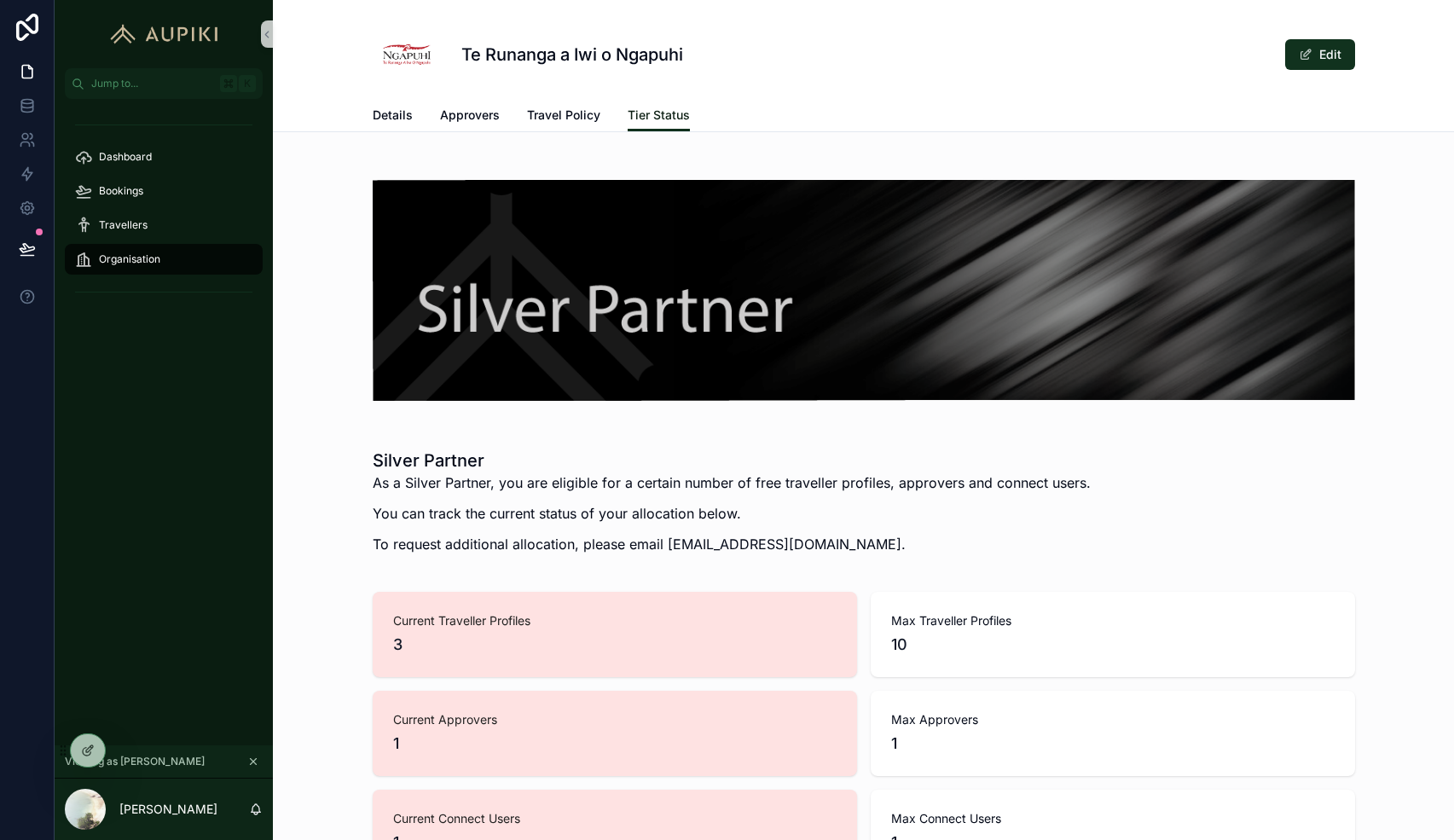
click at [663, 122] on span "Tier Status" at bounding box center [659, 115] width 62 height 17
click at [573, 117] on span "Travel Policy" at bounding box center [564, 115] width 73 height 17
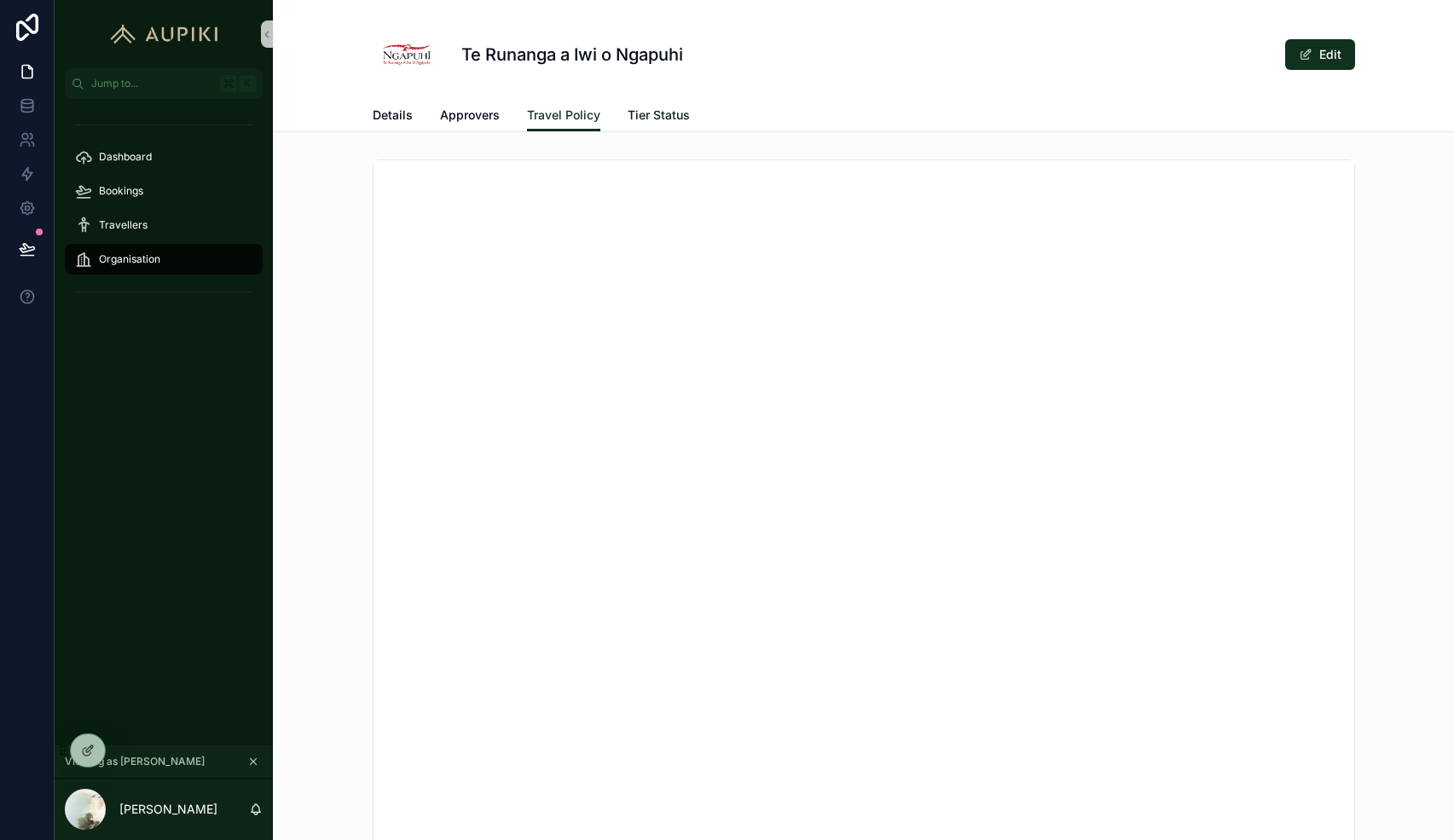
click at [664, 113] on span "Tier Status" at bounding box center [659, 115] width 62 height 17
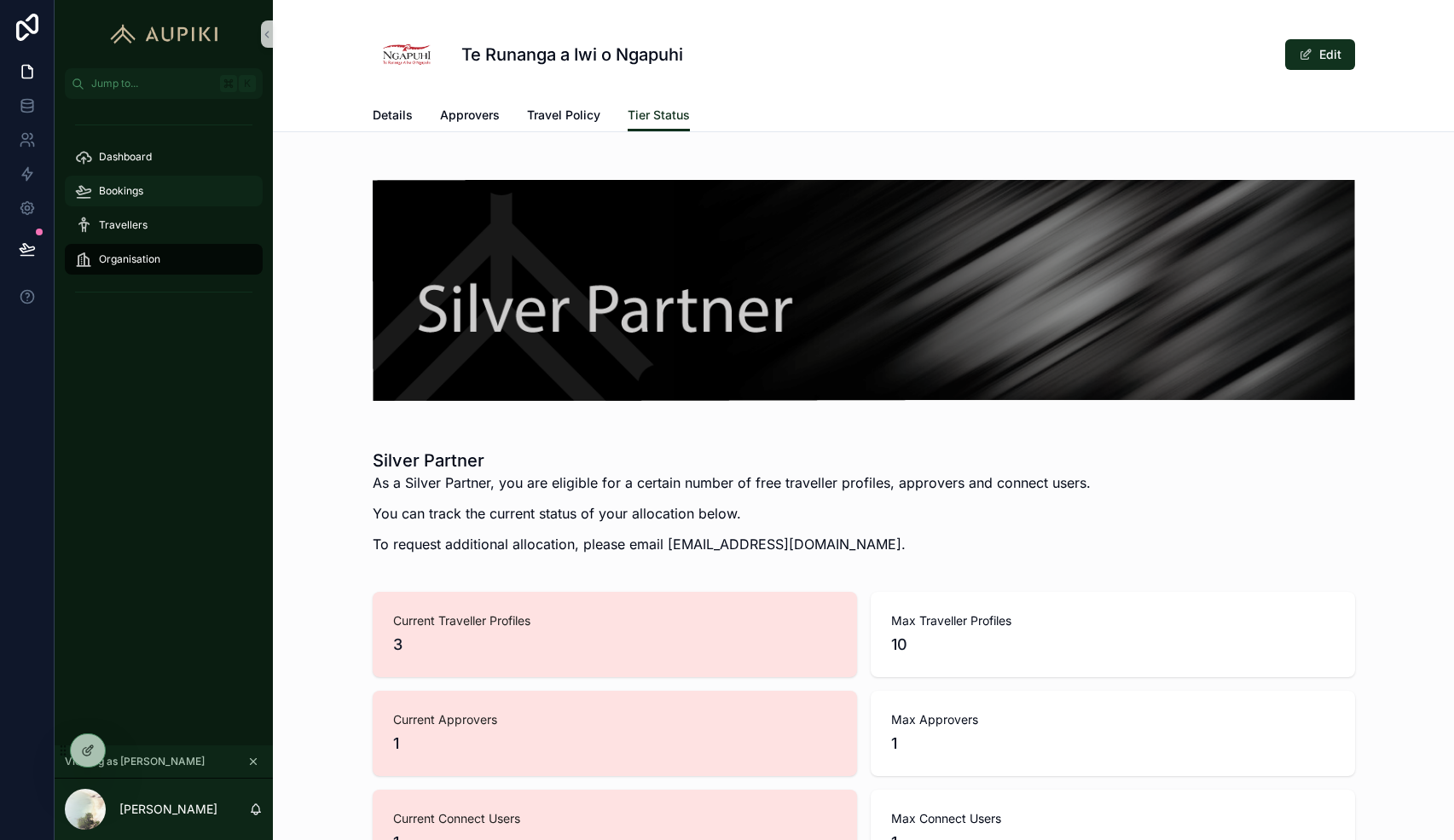
click at [145, 196] on div "Bookings" at bounding box center [164, 191] width 178 height 27
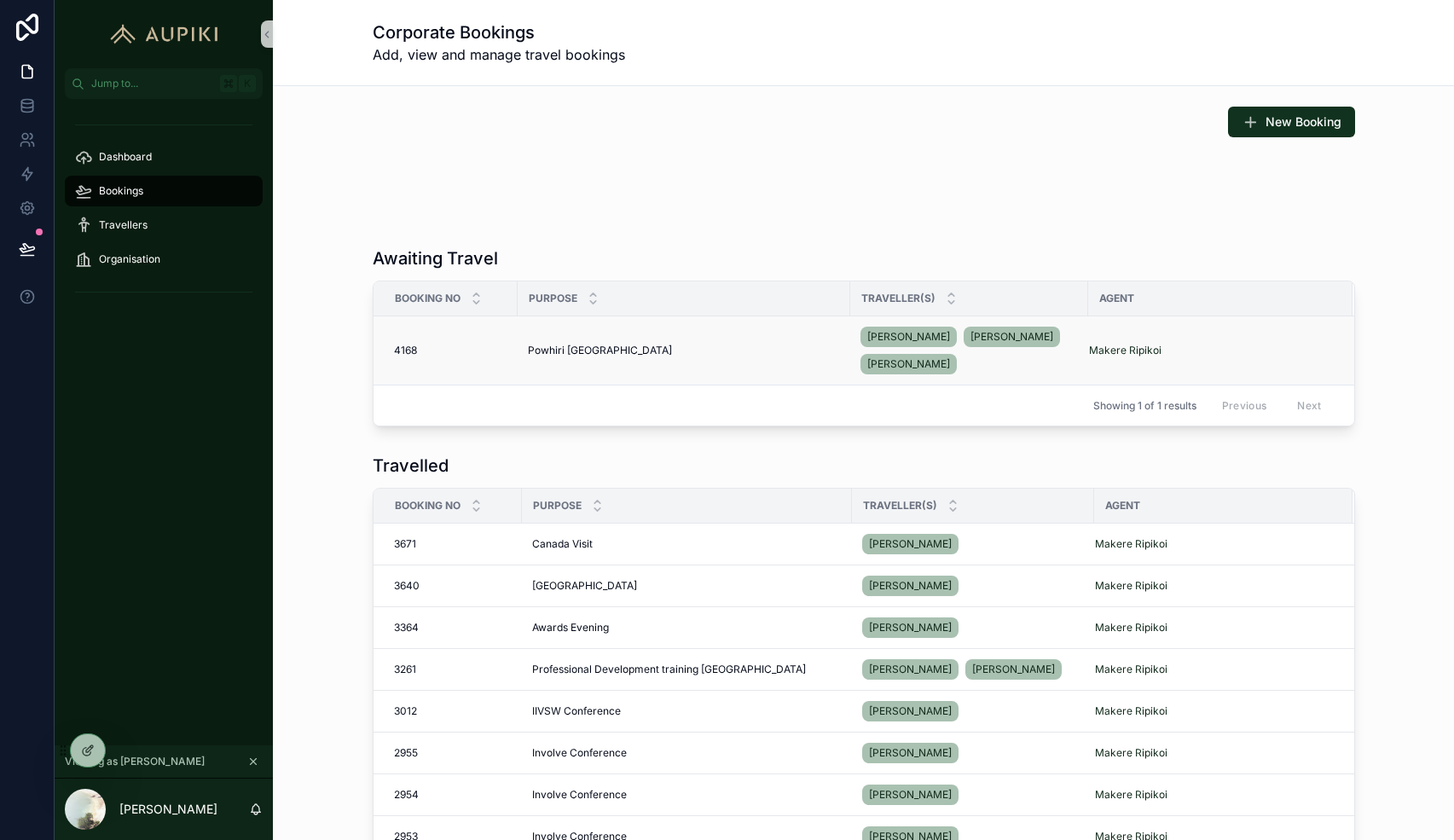
click at [752, 357] on div "Powhiri [GEOGRAPHIC_DATA] Powhiri [GEOGRAPHIC_DATA]" at bounding box center [684, 350] width 312 height 14
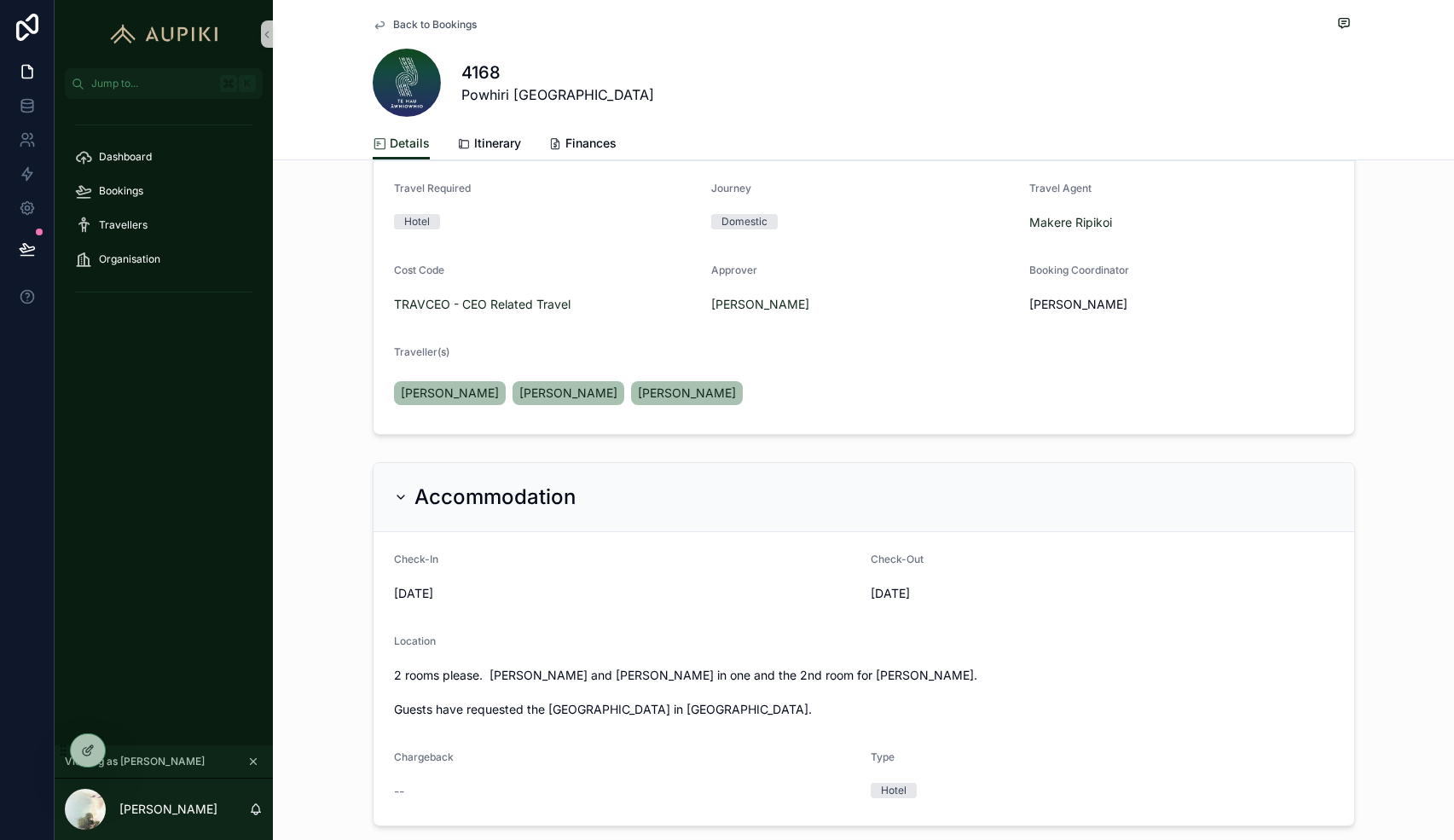
scroll to position [311, 0]
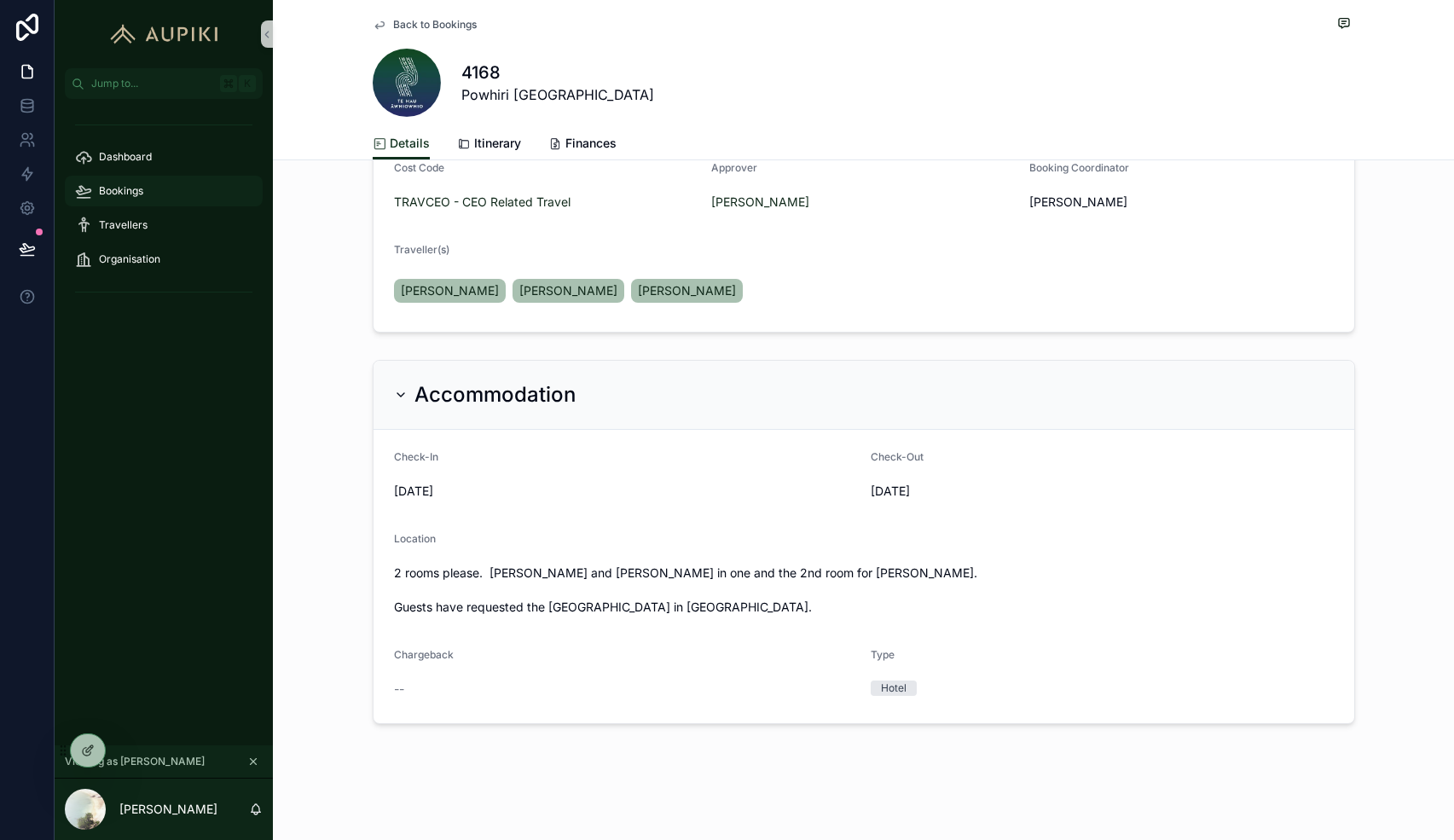
click at [129, 182] on div "Bookings" at bounding box center [164, 191] width 178 height 27
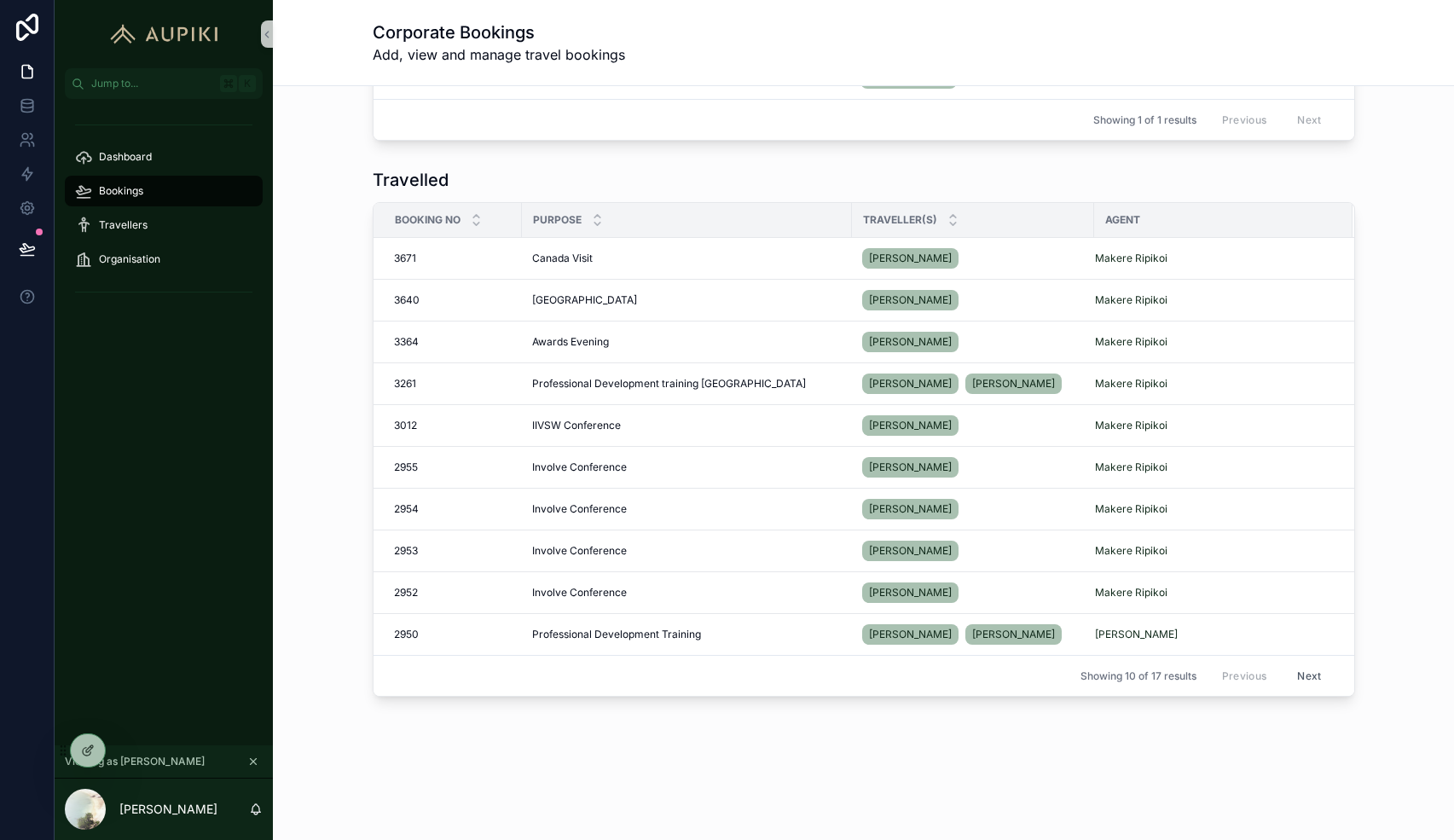
scroll to position [285, 0]
click at [672, 382] on span "Professional Development training [GEOGRAPHIC_DATA]" at bounding box center [669, 383] width 274 height 14
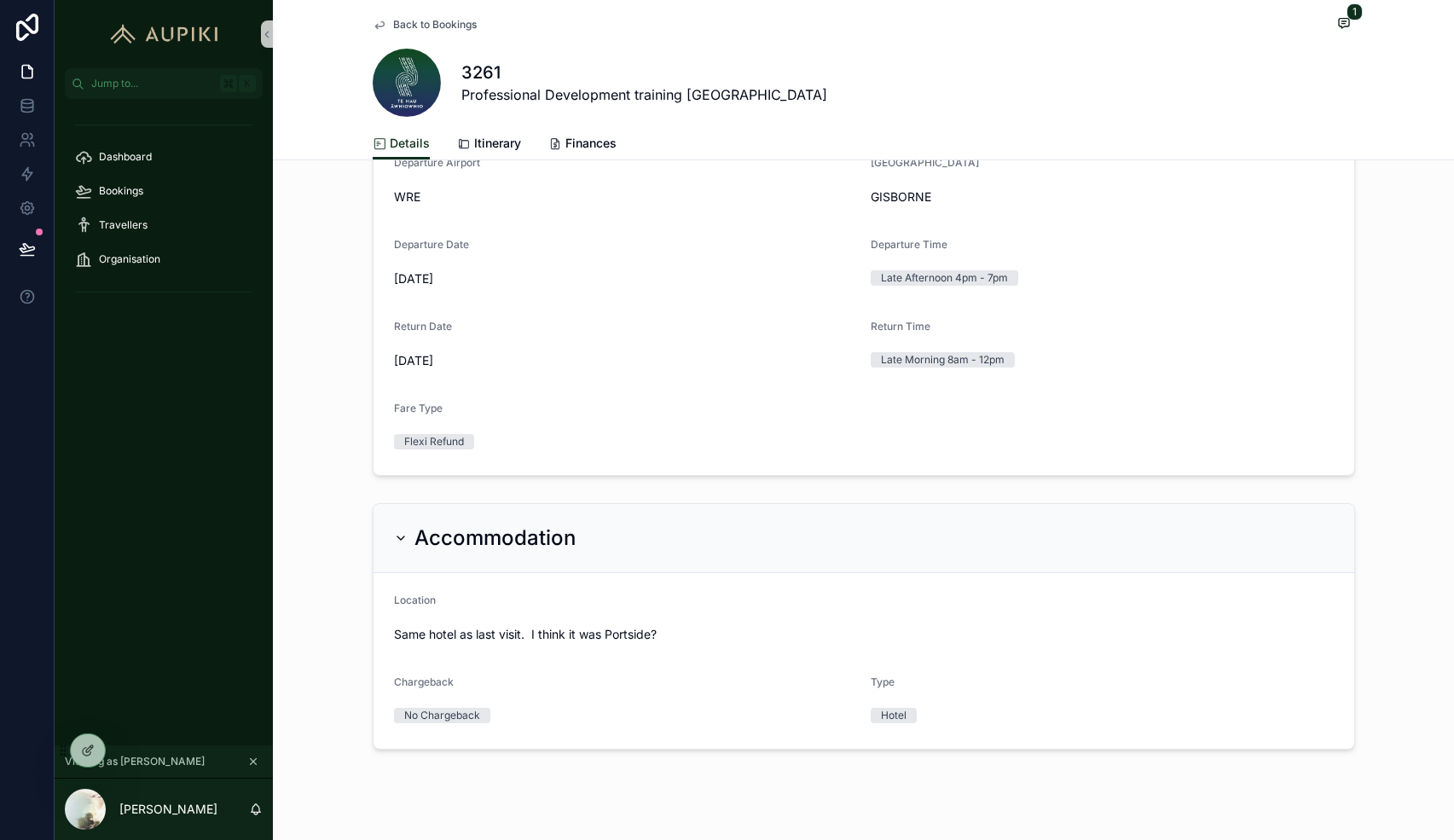
scroll to position [631, 0]
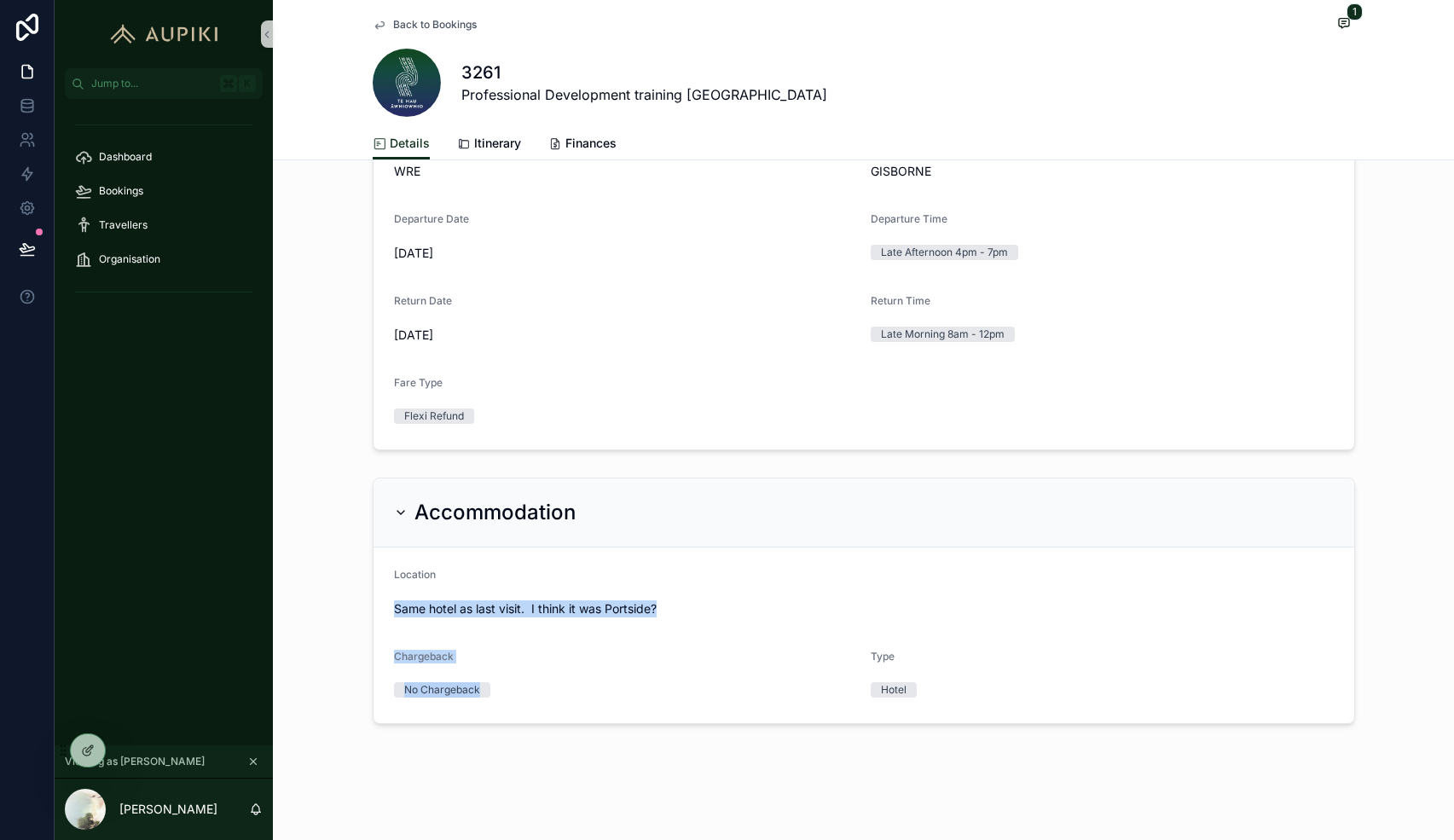
drag, startPoint x: 378, startPoint y: 610, endPoint x: 982, endPoint y: 641, distance: 604.8
click at [982, 641] on form "Location Same hotel as last visit. I think it was Portside? Chargeback No Charg…" at bounding box center [864, 635] width 981 height 176
click at [801, 576] on div "Location" at bounding box center [864, 578] width 940 height 20
click at [130, 183] on div "Bookings" at bounding box center [164, 191] width 178 height 27
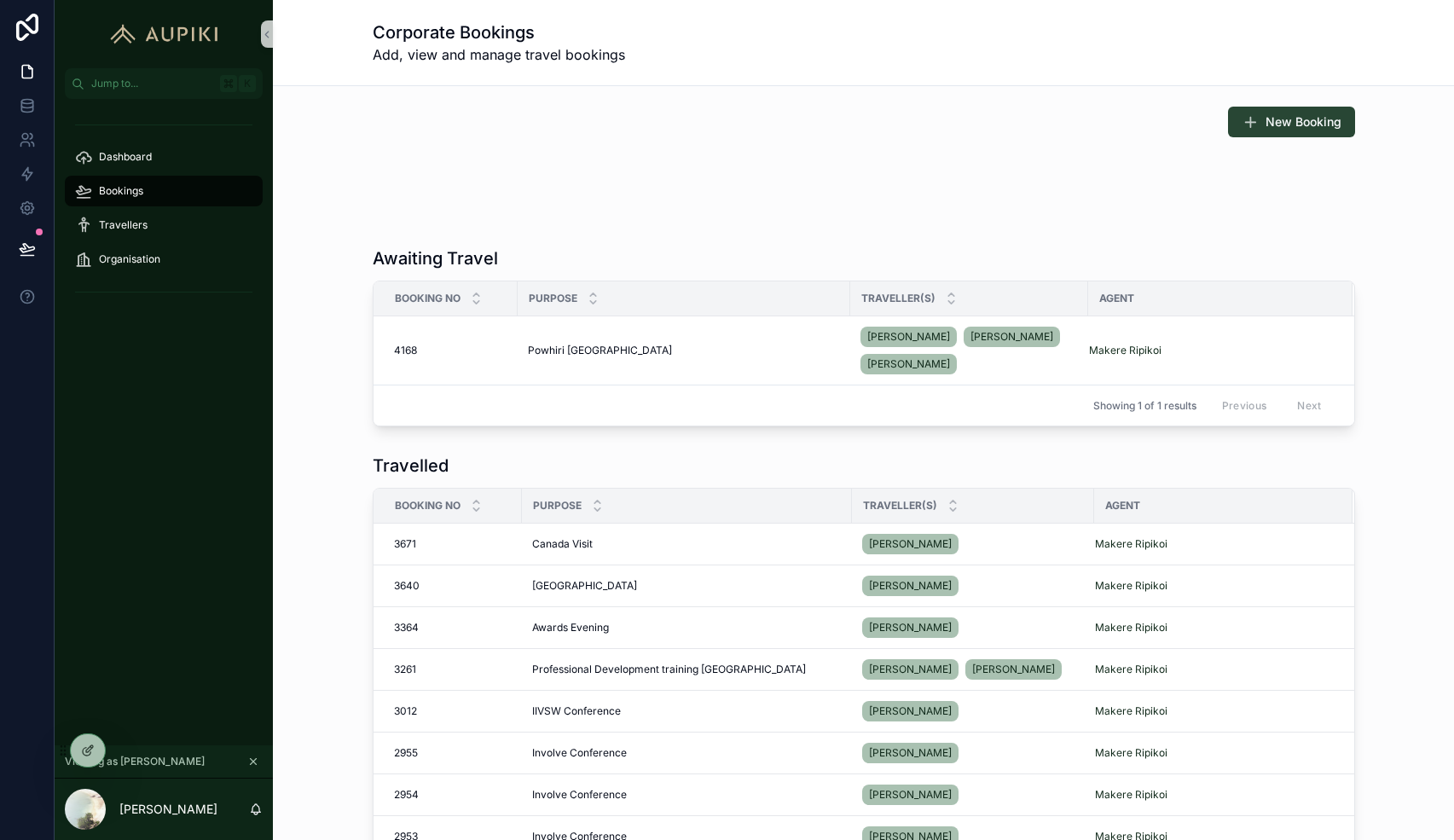
click at [1265, 124] on button "New Booking" at bounding box center [1291, 123] width 127 height 31
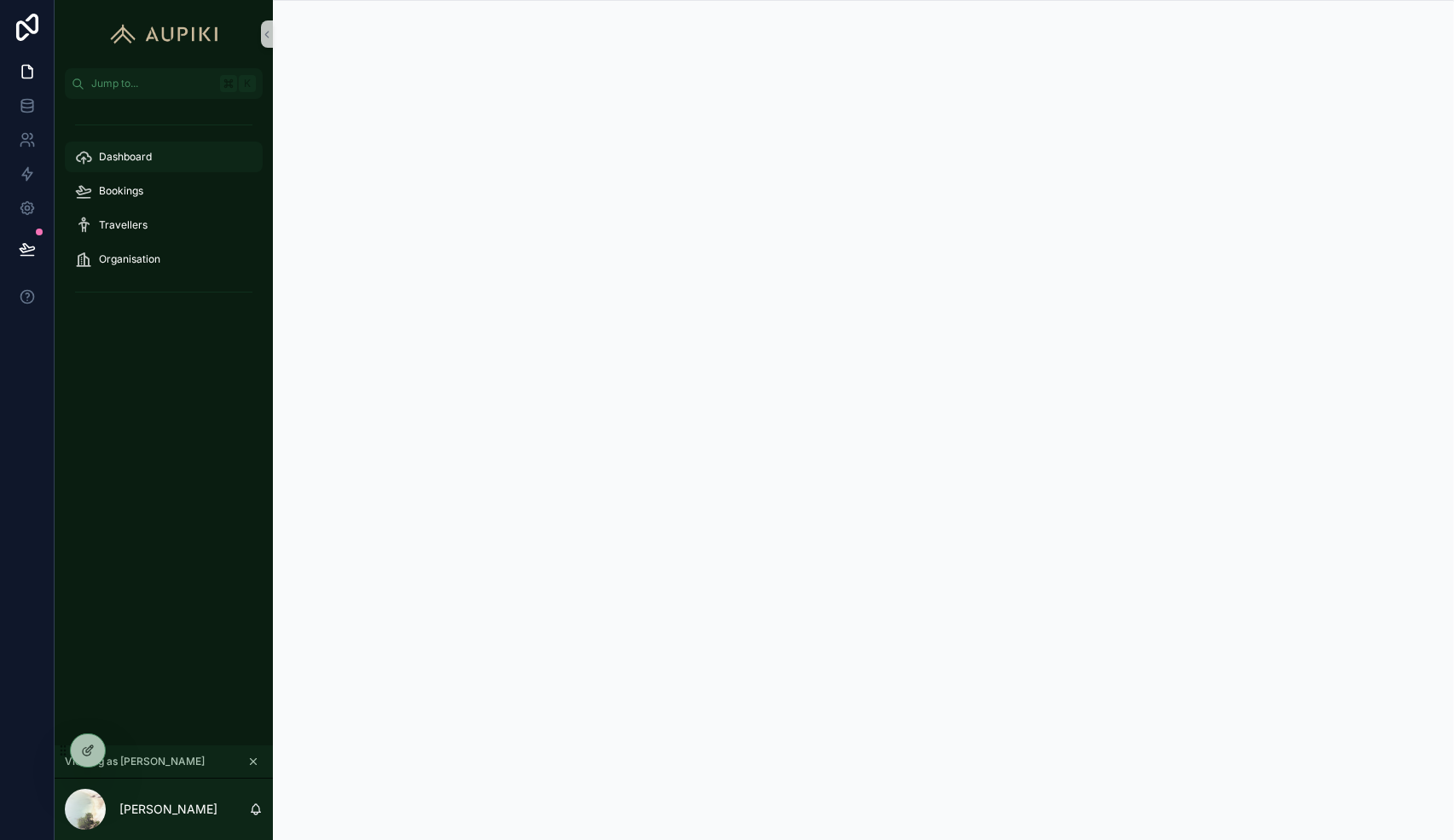
click at [143, 154] on span "Dashboard" at bounding box center [125, 156] width 53 height 14
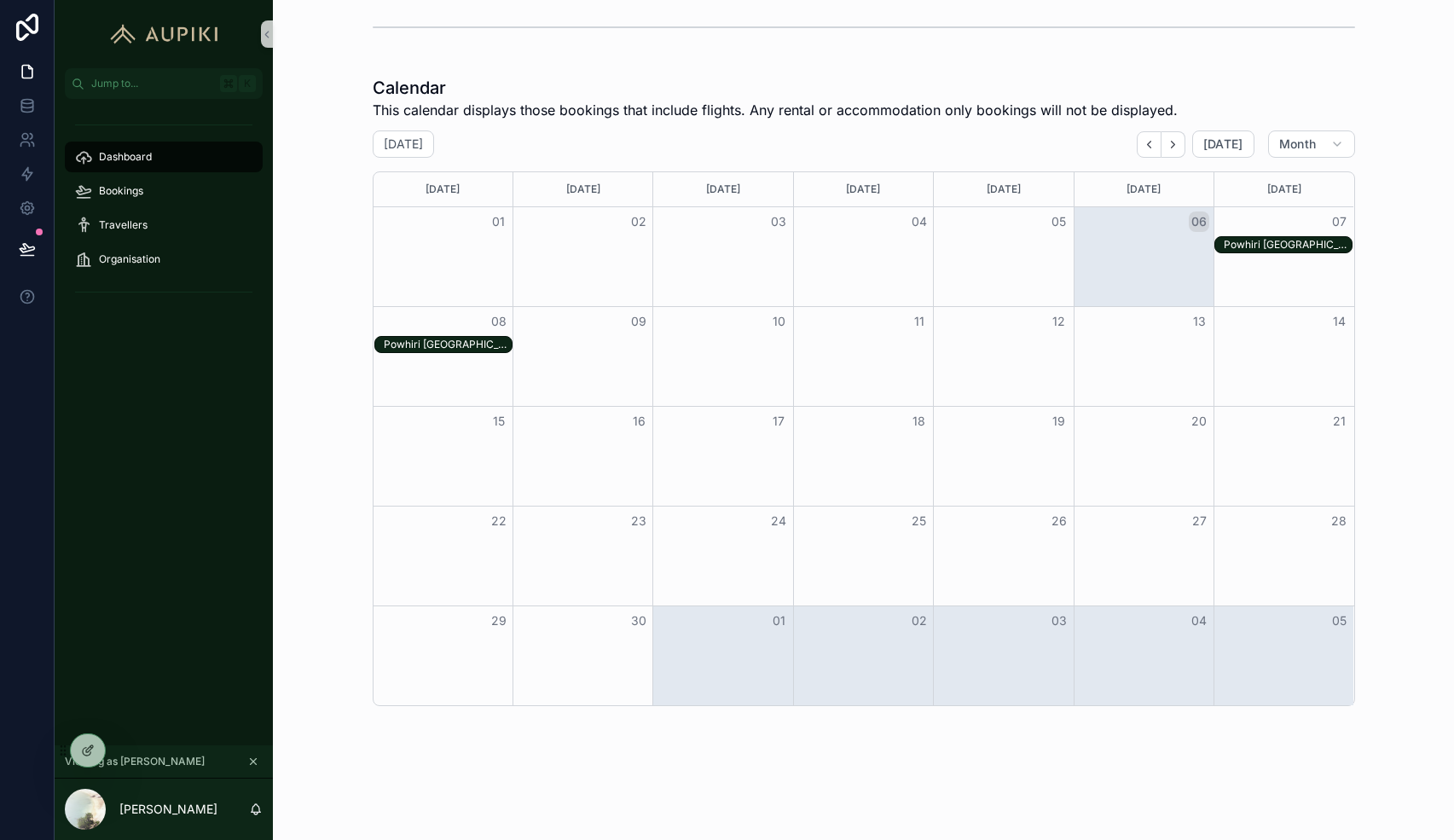
scroll to position [662, 0]
